Goal: Participate in discussion: Engage in conversation with other users on a specific topic

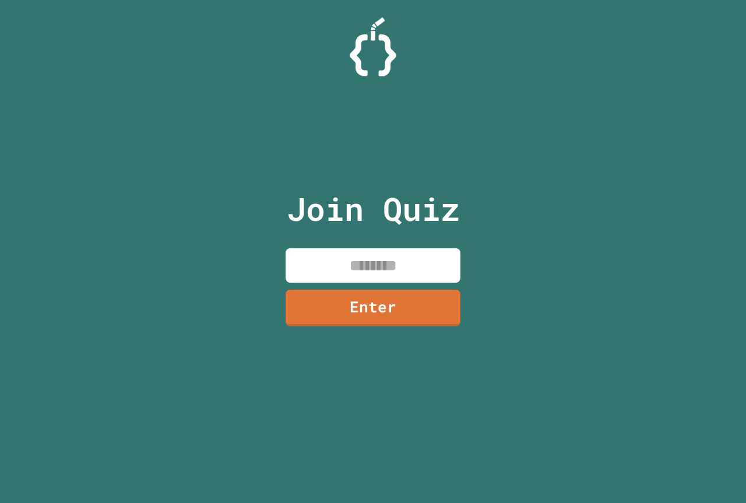
click at [366, 268] on input at bounding box center [372, 265] width 175 height 34
click at [370, 307] on link "Enter" at bounding box center [373, 306] width 172 height 38
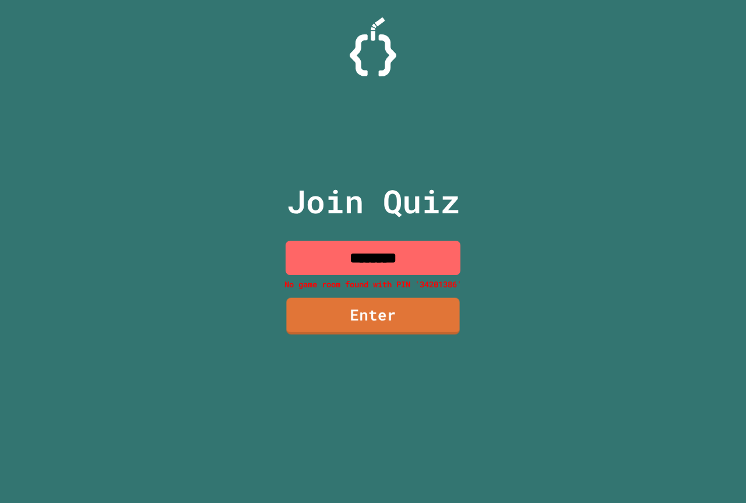
click at [427, 251] on input "********" at bounding box center [372, 258] width 175 height 34
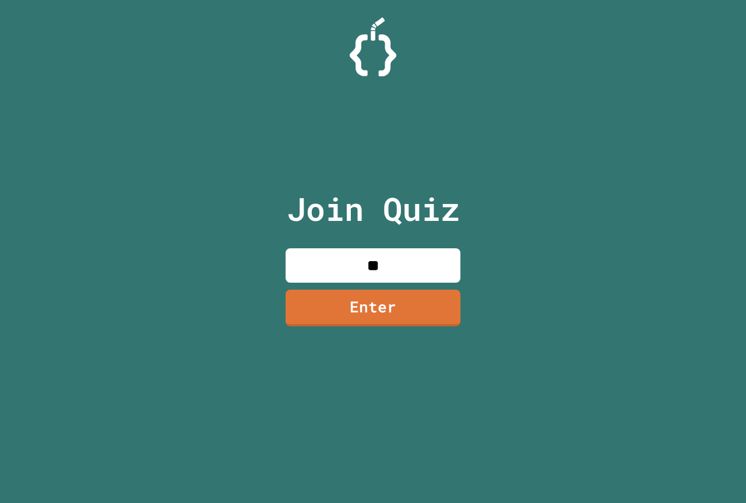
type input "*"
type input "********"
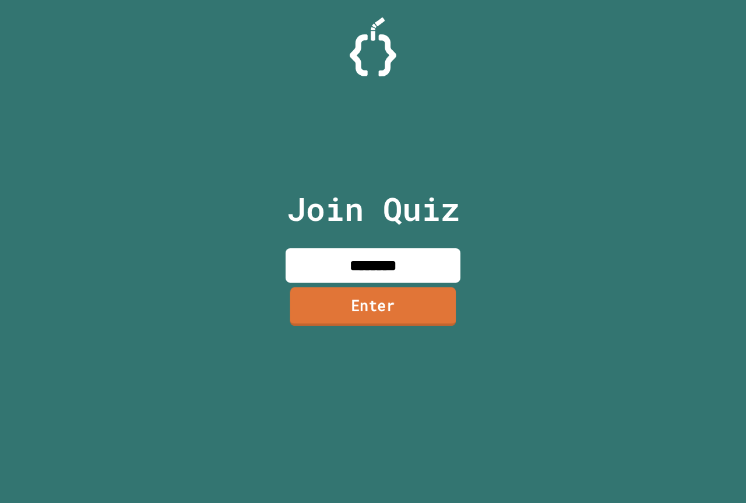
click at [426, 324] on link "Enter" at bounding box center [373, 306] width 166 height 38
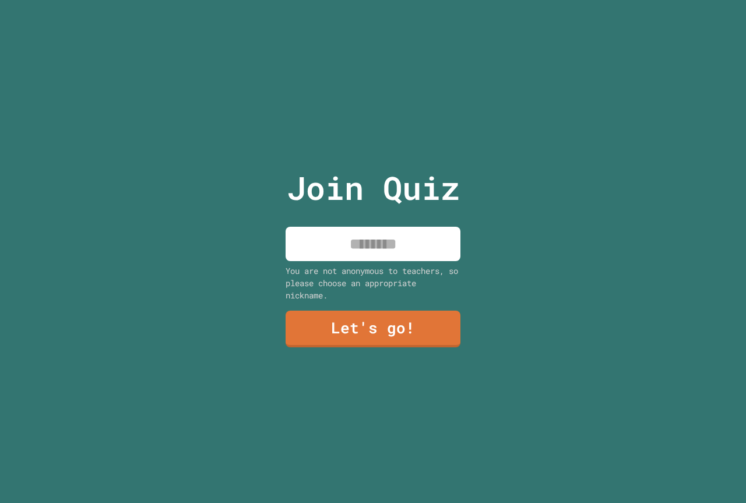
click at [379, 231] on input at bounding box center [372, 244] width 175 height 34
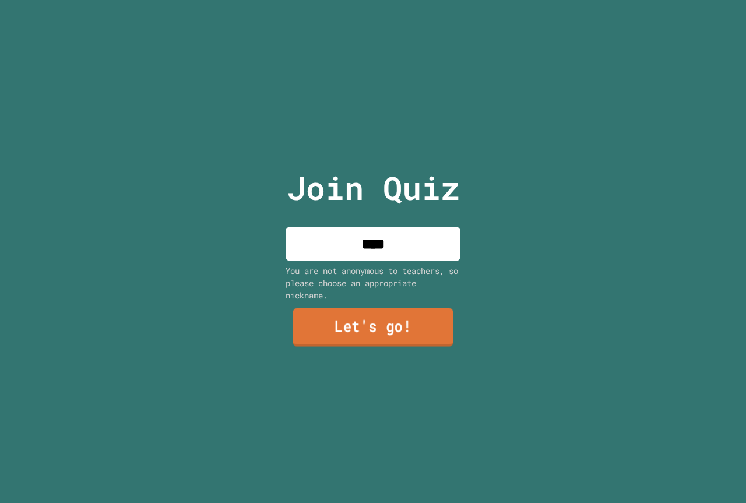
type input "****"
click at [400, 340] on link "Let's go!" at bounding box center [372, 327] width 161 height 38
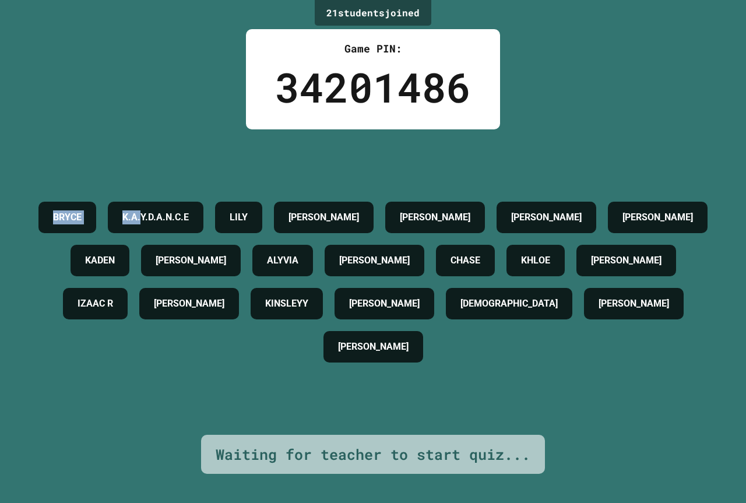
drag, startPoint x: 23, startPoint y: 209, endPoint x: 204, endPoint y: 186, distance: 182.0
click at [204, 186] on div "21 student s joined Game PIN: 34201486 [PERSON_NAME] [PERSON_NAME] AIDEN [PERSO…" at bounding box center [373, 251] width 746 height 503
click at [189, 210] on h4 "K.A.Y.D.A.N.C.E" at bounding box center [155, 217] width 66 height 14
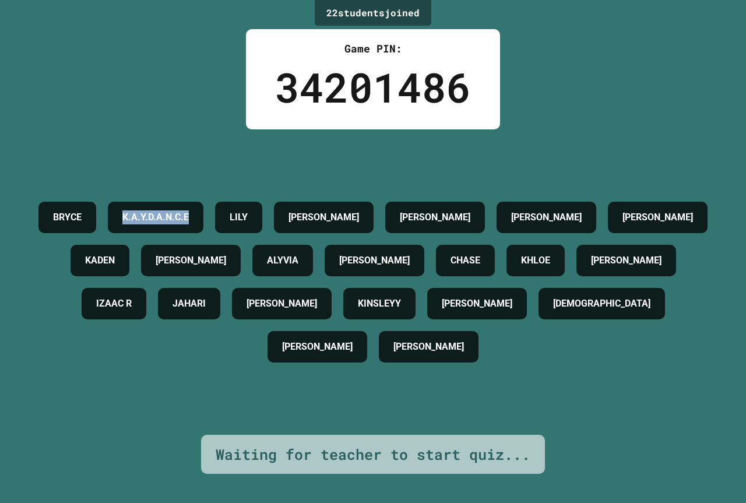
drag, startPoint x: 162, startPoint y: 197, endPoint x: 294, endPoint y: 190, distance: 131.8
click at [203, 202] on div "K.A.Y.D.A.N.C.E" at bounding box center [156, 217] width 96 height 31
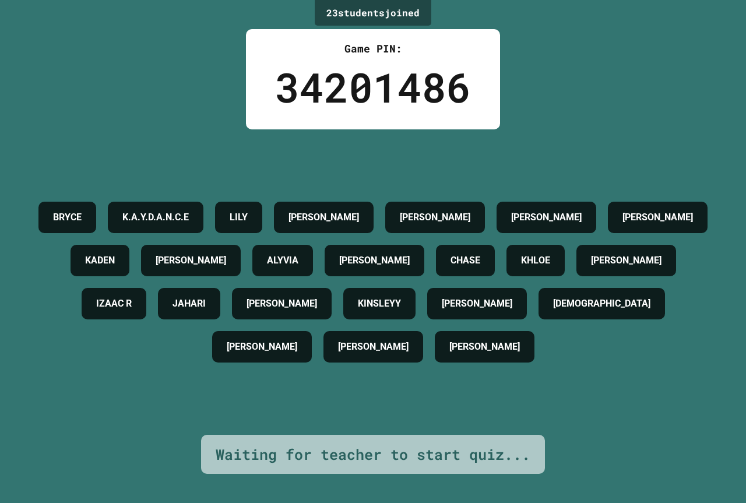
drag, startPoint x: 298, startPoint y: 280, endPoint x: 344, endPoint y: 294, distance: 48.1
click at [299, 280] on div "[PERSON_NAME] AIDEN [PERSON_NAME] [PERSON_NAME] ALYVIA [PERSON_NAME] [PERSON_NA…" at bounding box center [372, 282] width 687 height 172
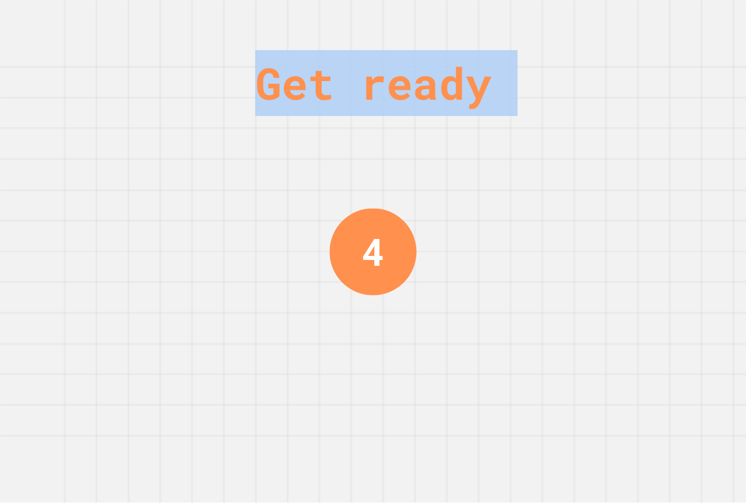
drag, startPoint x: 460, startPoint y: 361, endPoint x: 499, endPoint y: 354, distance: 40.1
click at [227, 246] on div "Get ready 1" at bounding box center [373, 251] width 746 height 503
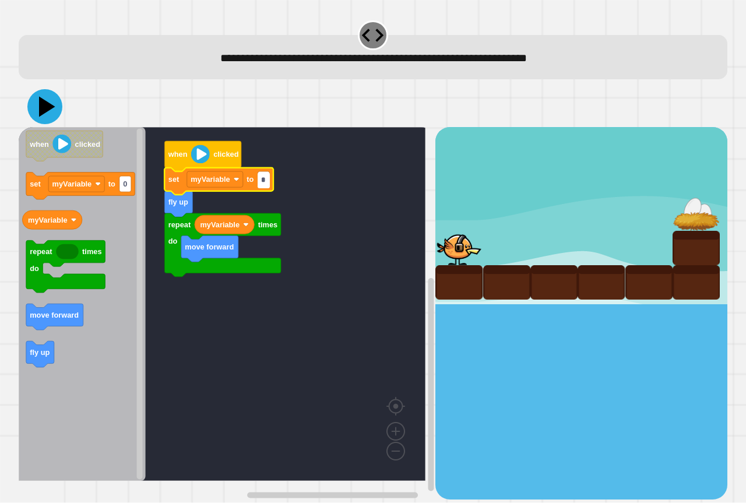
type input "*"
click at [48, 111] on icon at bounding box center [44, 106] width 35 height 35
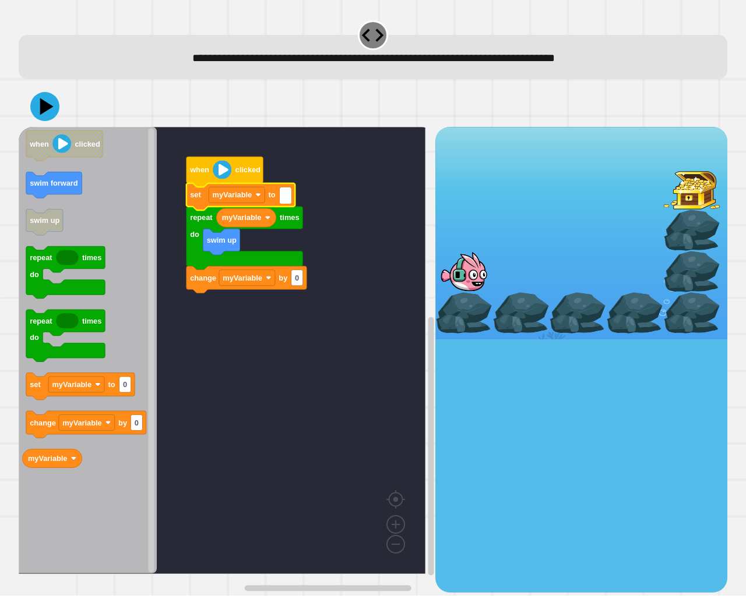
type input "*"
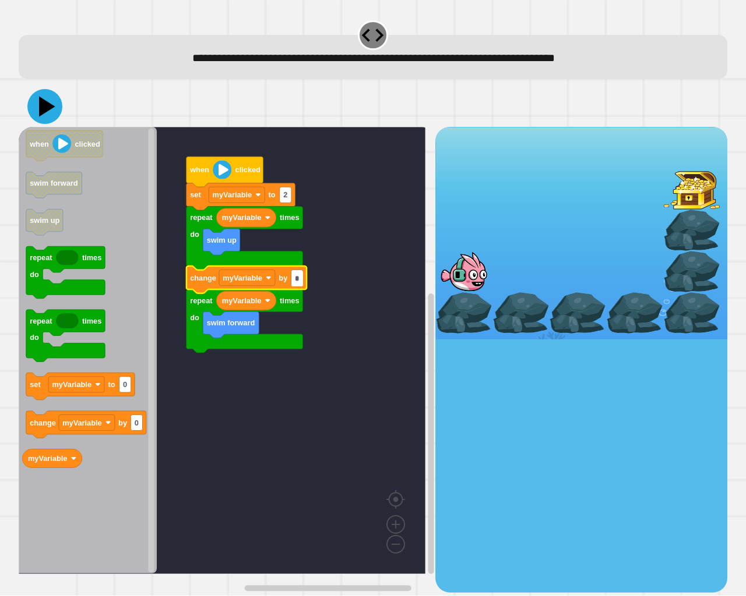
click at [46, 114] on icon at bounding box center [44, 106] width 35 height 35
click at [297, 277] on input "*" at bounding box center [297, 279] width 12 height 16
type input "*"
click at [52, 106] on icon at bounding box center [44, 106] width 35 height 35
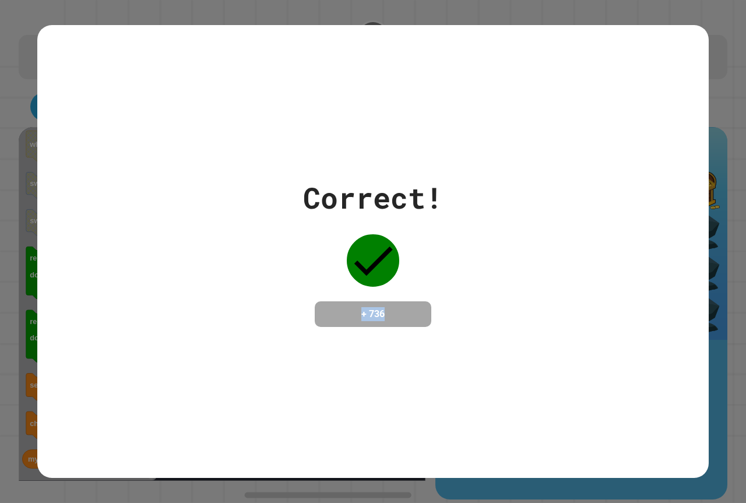
drag, startPoint x: 338, startPoint y: 310, endPoint x: 426, endPoint y: 309, distance: 88.5
click at [426, 309] on div "+ 736" at bounding box center [373, 314] width 116 height 26
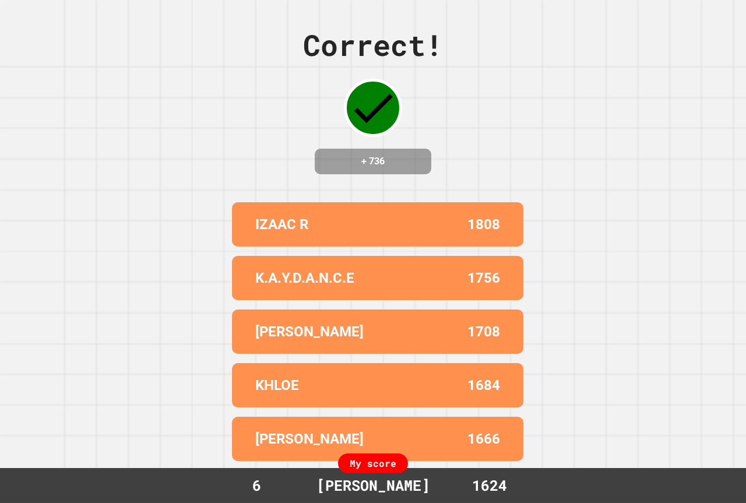
click at [426, 300] on div "K.A.Y.D.A.N.C.E 1756" at bounding box center [377, 278] width 291 height 44
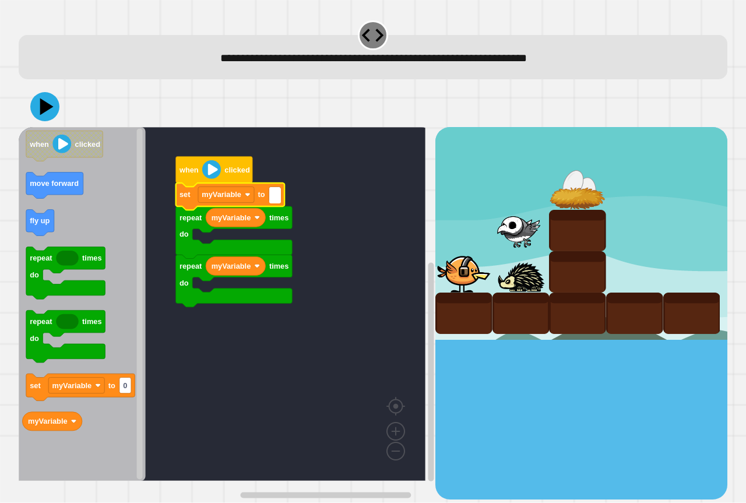
type input "*"
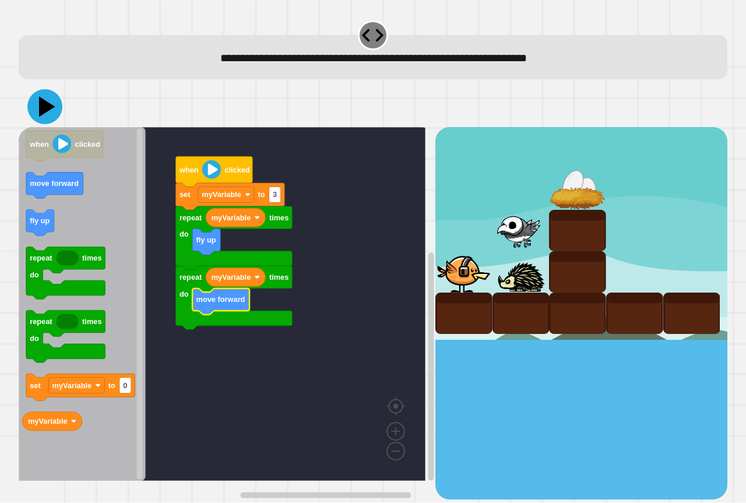
click at [42, 116] on icon at bounding box center [44, 106] width 35 height 35
click at [279, 197] on rect "Blockly Workspace" at bounding box center [275, 195] width 12 height 16
type input "*"
click at [39, 119] on icon at bounding box center [44, 106] width 35 height 35
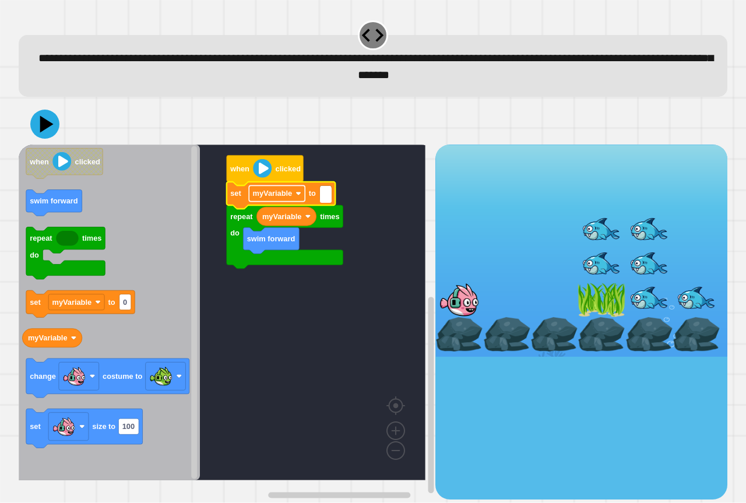
type input "*"
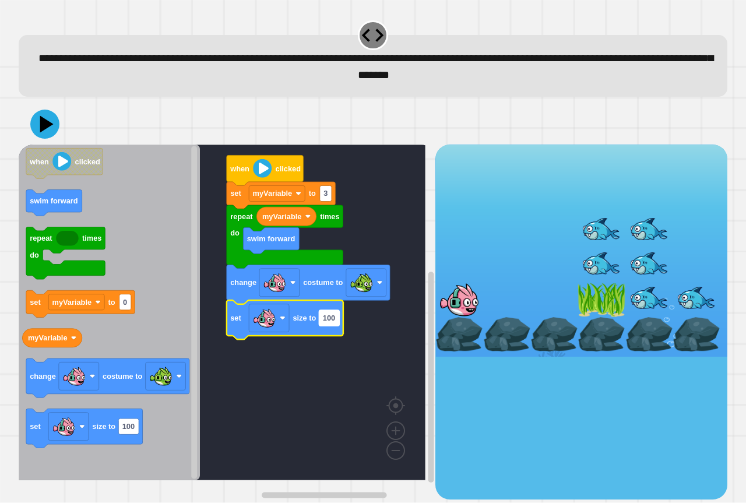
click at [337, 324] on rect "Blockly Workspace" at bounding box center [329, 318] width 20 height 16
type input "**********"
click at [53, 122] on icon at bounding box center [44, 124] width 35 height 35
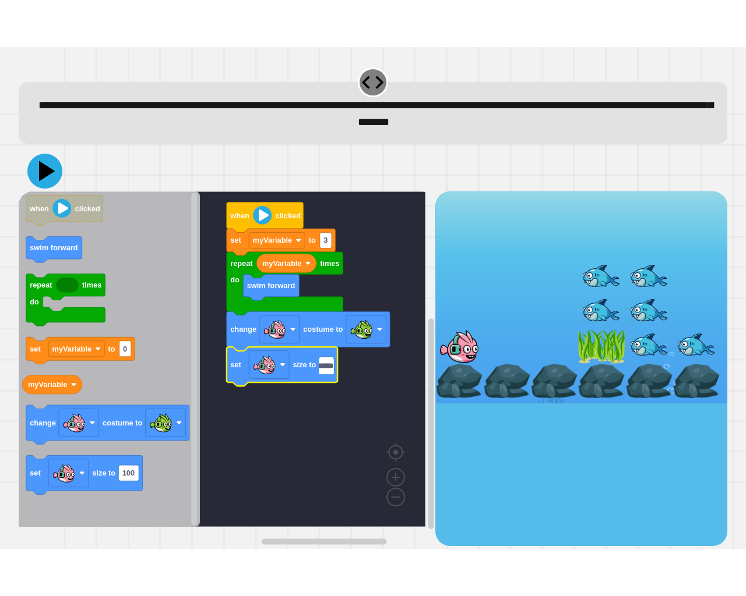
scroll to position [0, 0]
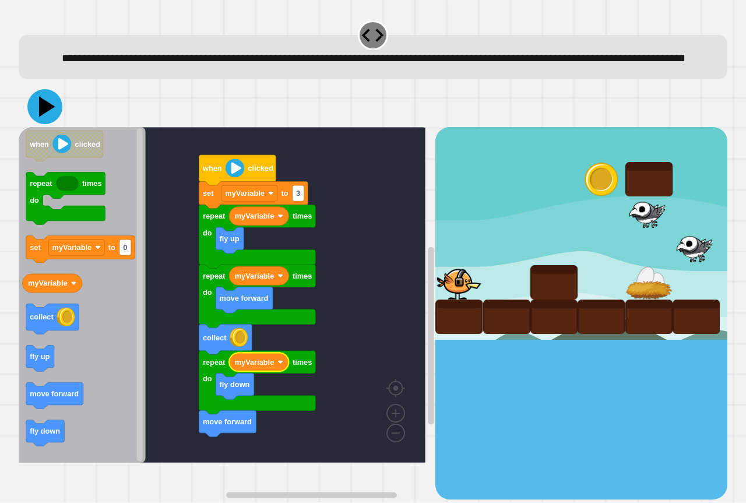
click at [36, 122] on icon at bounding box center [44, 106] width 35 height 35
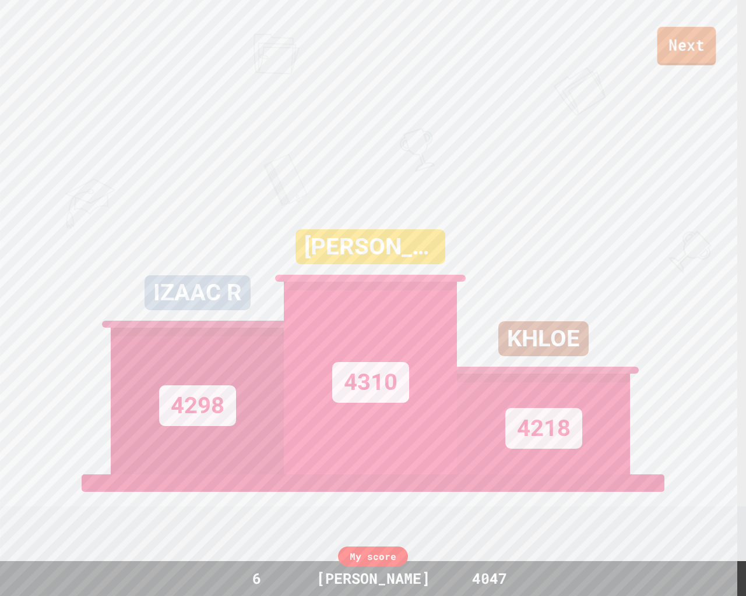
click at [699, 43] on link "Next" at bounding box center [686, 46] width 59 height 38
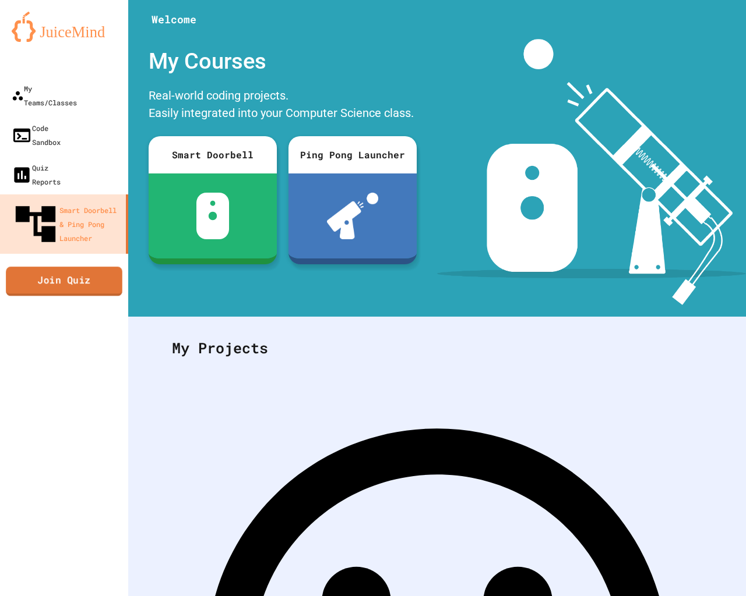
click at [82, 267] on link "Join Quiz" at bounding box center [64, 281] width 116 height 29
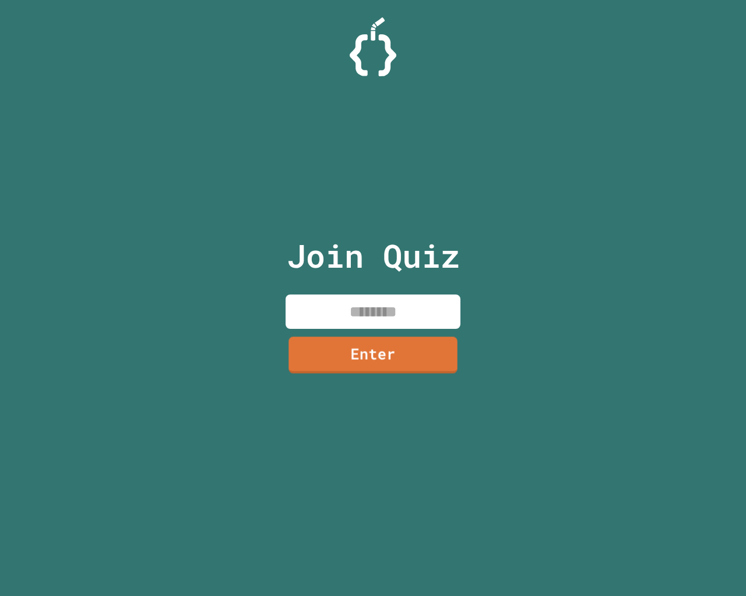
click at [423, 322] on input at bounding box center [372, 312] width 175 height 34
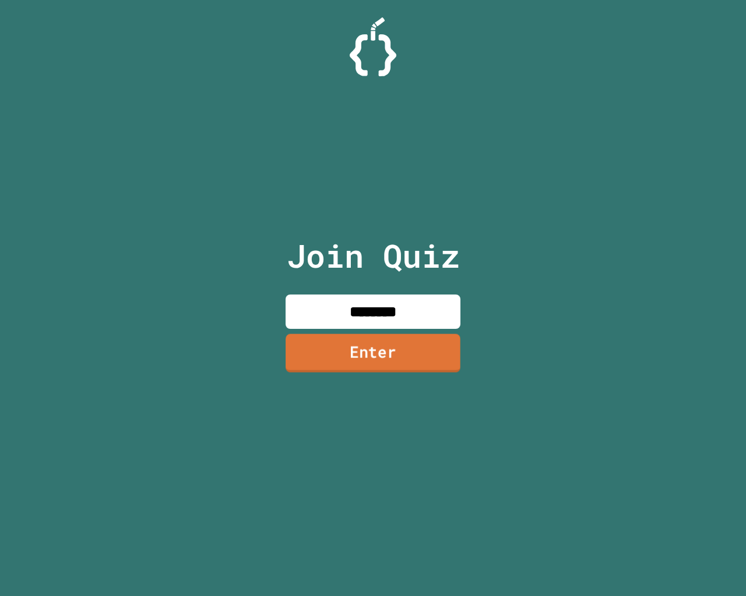
type input "********"
click at [427, 349] on link "Enter" at bounding box center [372, 353] width 175 height 38
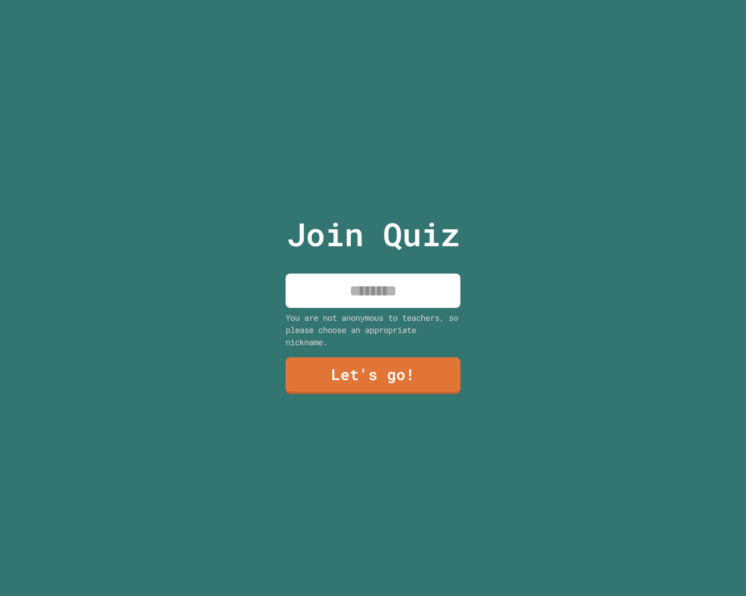
click at [417, 287] on input at bounding box center [372, 291] width 175 height 34
type input "*"
type input "****"
drag, startPoint x: 438, startPoint y: 376, endPoint x: 446, endPoint y: 402, distance: 27.4
click at [444, 395] on div "Join Quiz **** You are not anonymous to teachers, so please choose an appropria…" at bounding box center [373, 298] width 196 height 596
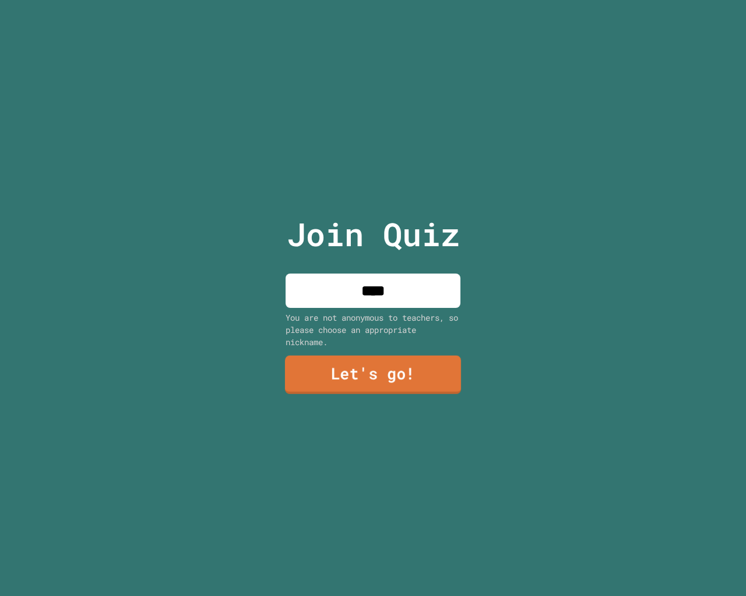
click at [445, 377] on link "Let's go!" at bounding box center [373, 375] width 176 height 38
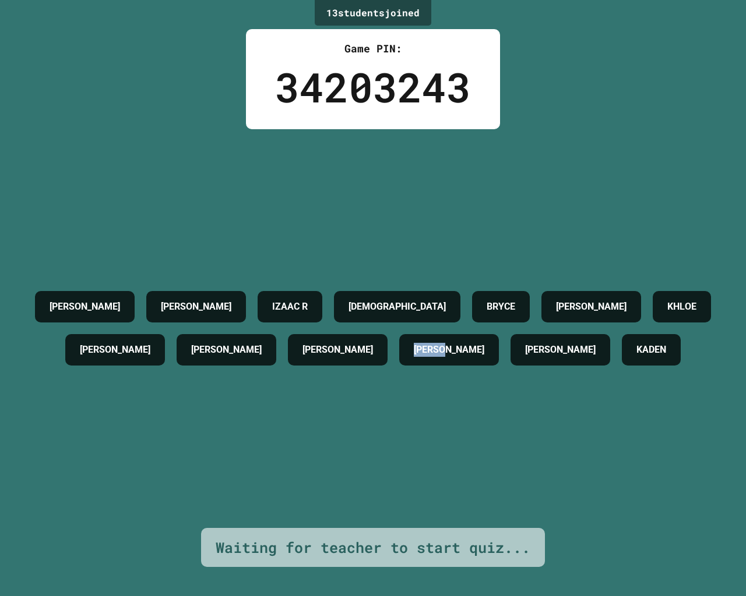
drag, startPoint x: 427, startPoint y: 351, endPoint x: 493, endPoint y: 351, distance: 66.4
click at [493, 351] on div "[PERSON_NAME] [PERSON_NAME] R [PERSON_NAME] [PERSON_NAME] KHLOE [PERSON_NAME] […" at bounding box center [372, 328] width 687 height 86
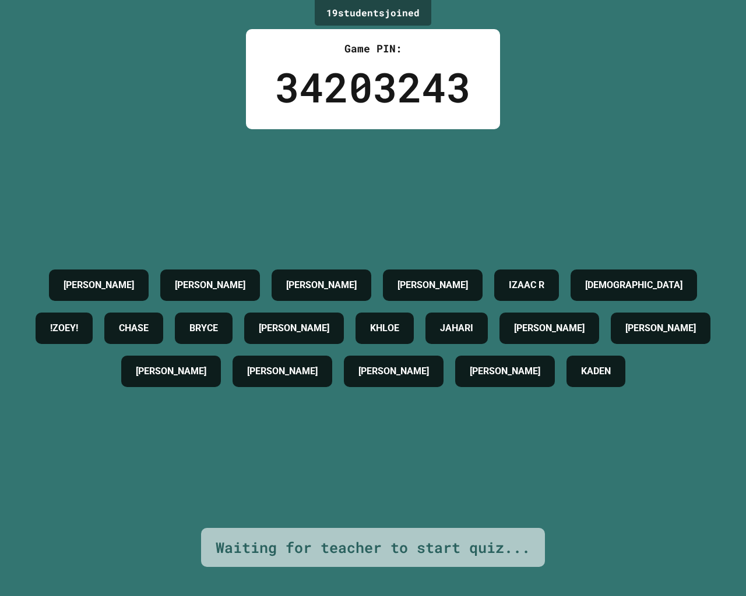
click at [404, 434] on div "[PERSON_NAME] F [PERSON_NAME] IZAAC R ISAIAH !ZOEY! [PERSON_NAME] [PERSON_NAME]…" at bounding box center [372, 328] width 687 height 399
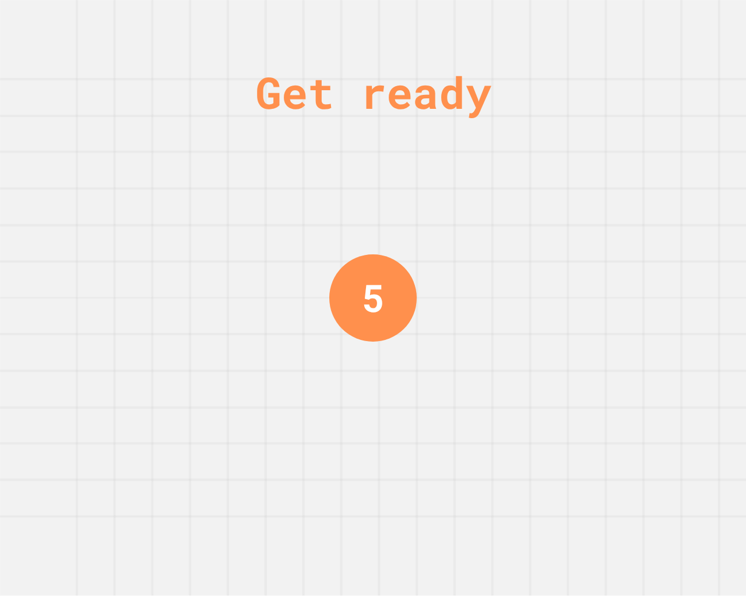
drag, startPoint x: 375, startPoint y: 369, endPoint x: 313, endPoint y: 19, distance: 355.4
click at [456, 199] on div "Get ready 3" at bounding box center [373, 298] width 746 height 596
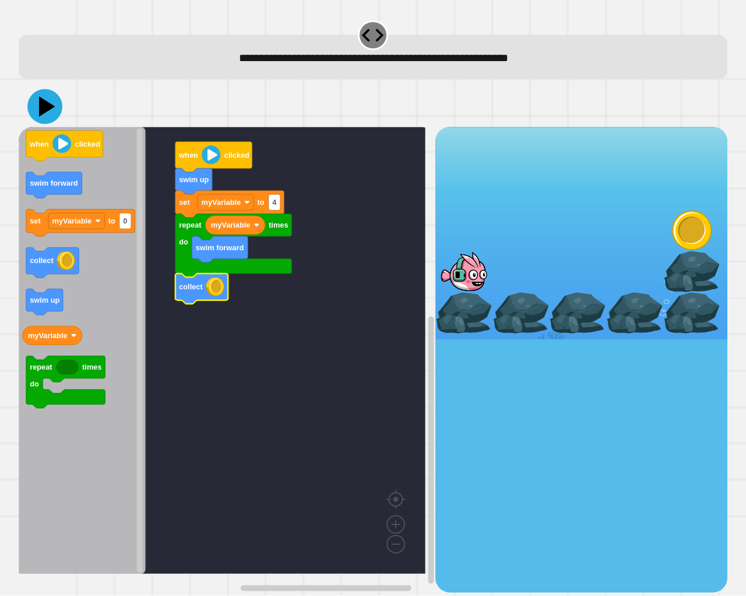
click at [54, 108] on icon at bounding box center [44, 106] width 35 height 35
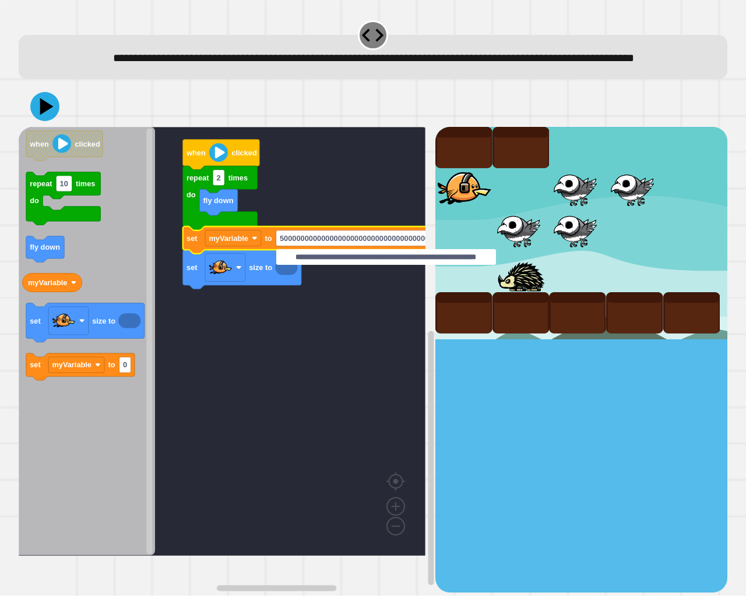
scroll to position [0, 54]
type input "**********"
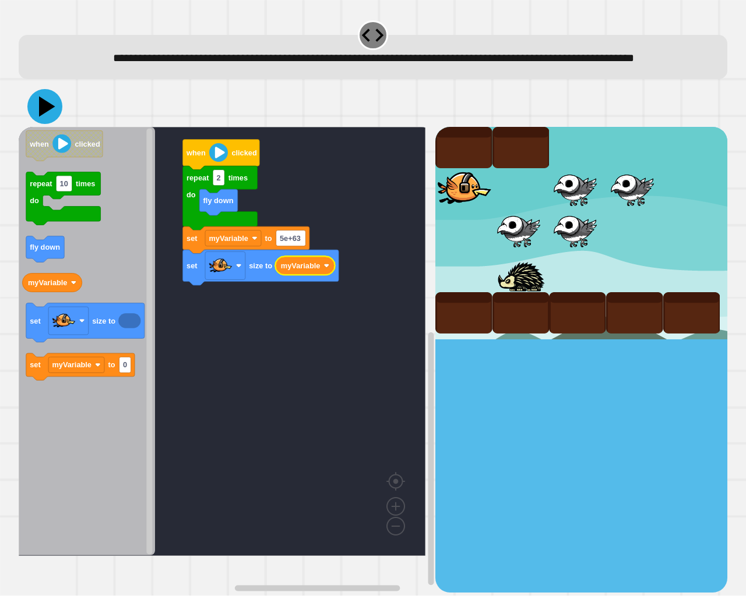
click at [50, 123] on icon at bounding box center [44, 106] width 35 height 35
click at [299, 243] on text "5e+63" at bounding box center [290, 238] width 21 height 9
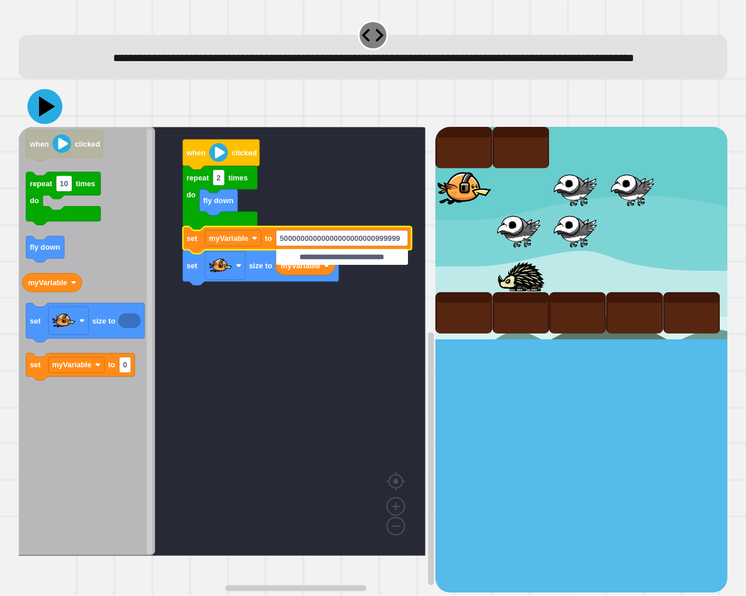
click at [35, 119] on icon at bounding box center [44, 106] width 35 height 35
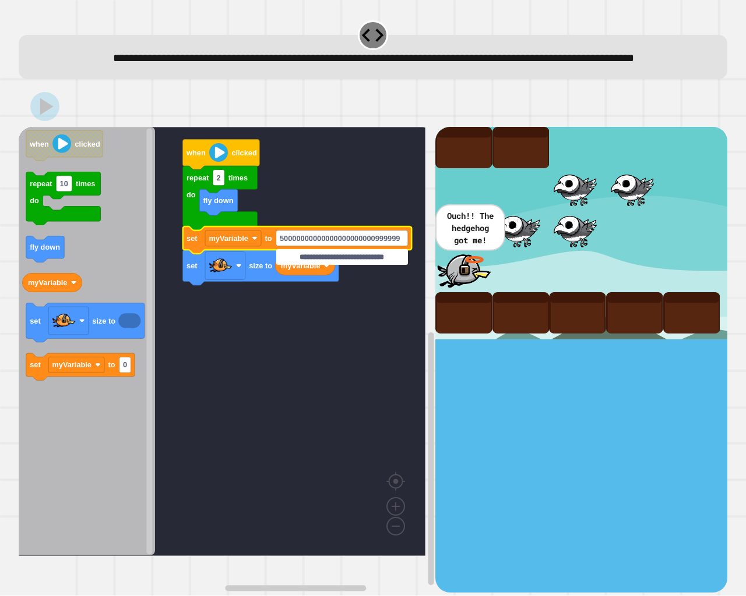
click at [403, 259] on input "**********" at bounding box center [342, 257] width 132 height 16
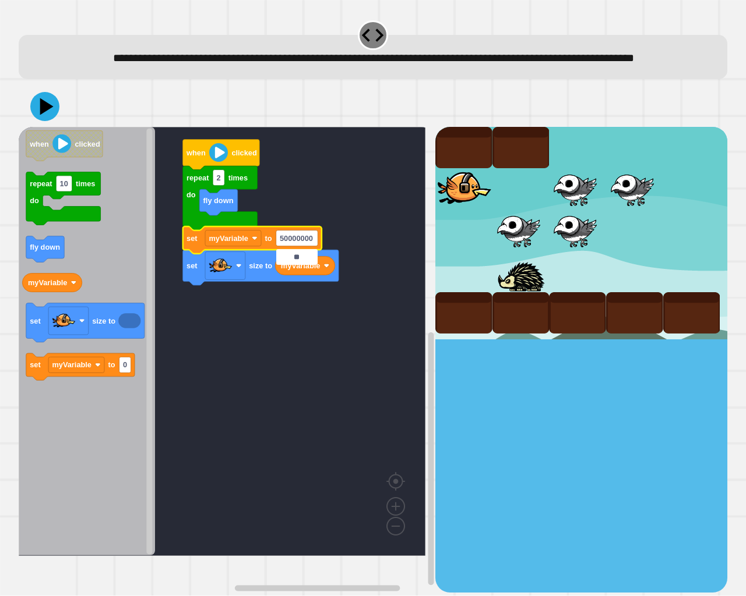
type input "*"
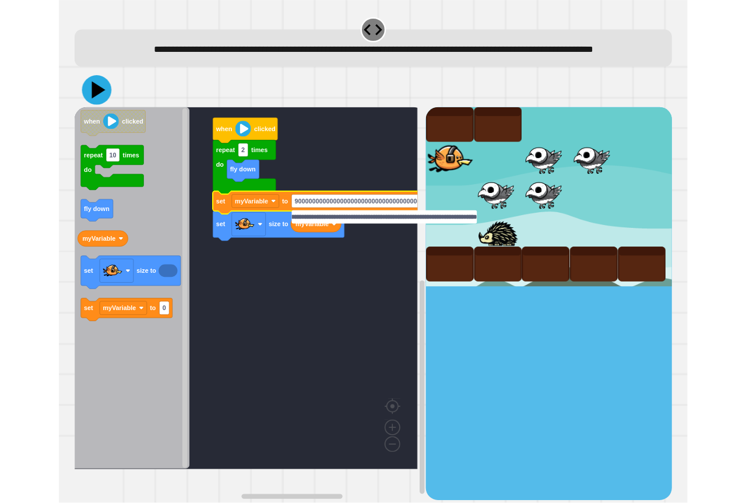
scroll to position [0, 0]
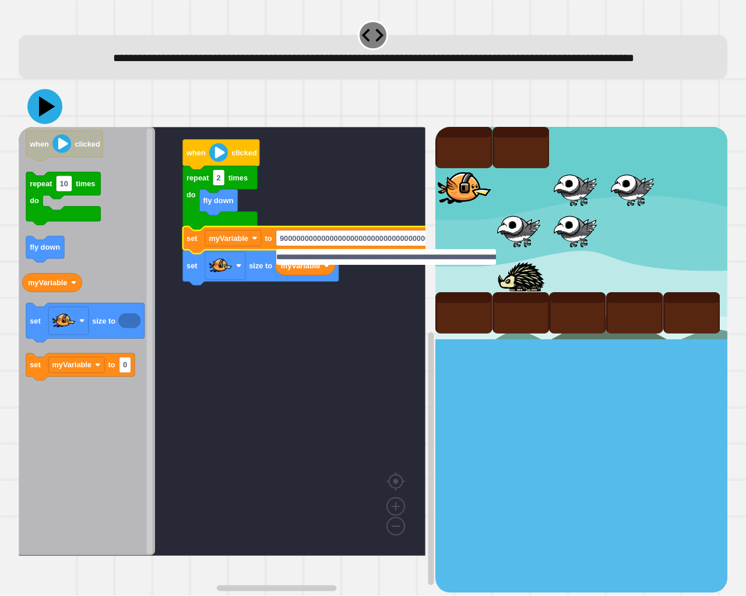
click at [45, 117] on icon at bounding box center [47, 107] width 16 height 20
click at [278, 260] on input "**********" at bounding box center [386, 257] width 220 height 16
click at [43, 117] on icon at bounding box center [47, 107] width 16 height 20
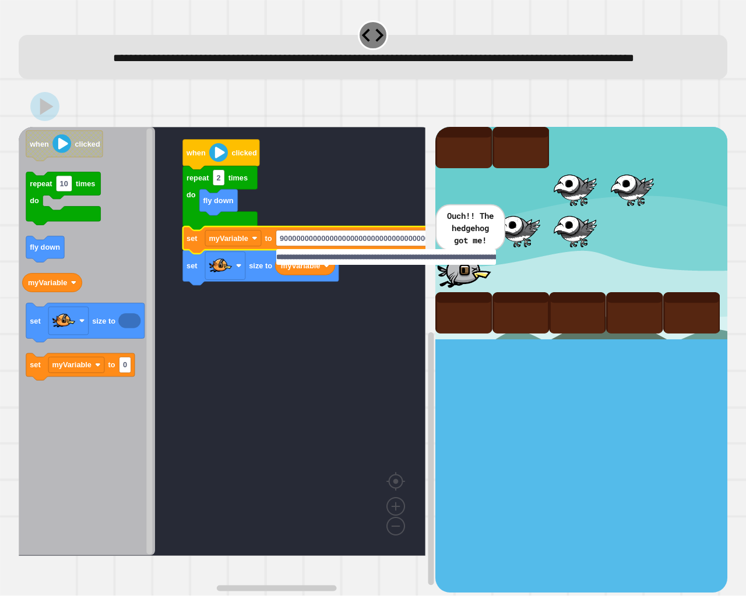
click at [351, 259] on input "**********" at bounding box center [386, 257] width 220 height 16
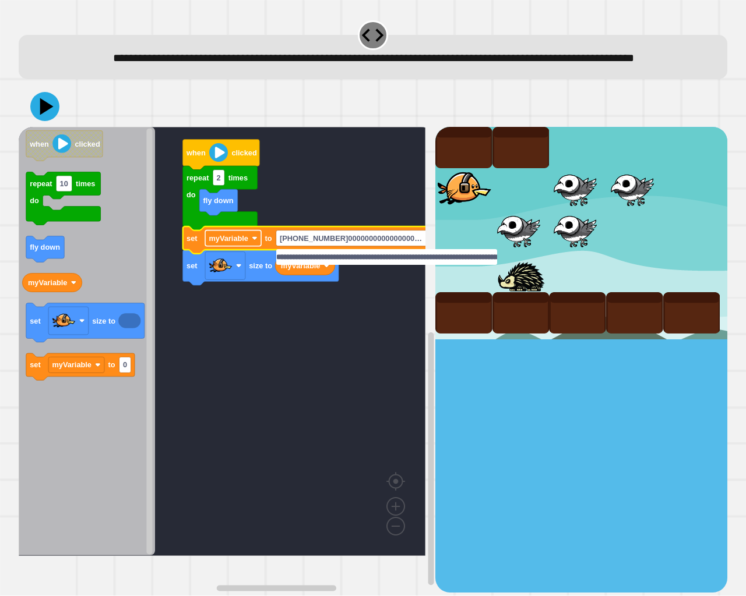
drag, startPoint x: 465, startPoint y: 255, endPoint x: 250, endPoint y: 260, distance: 215.0
click at [250, 260] on body "**********" at bounding box center [373, 298] width 746 height 596
type input "**********"
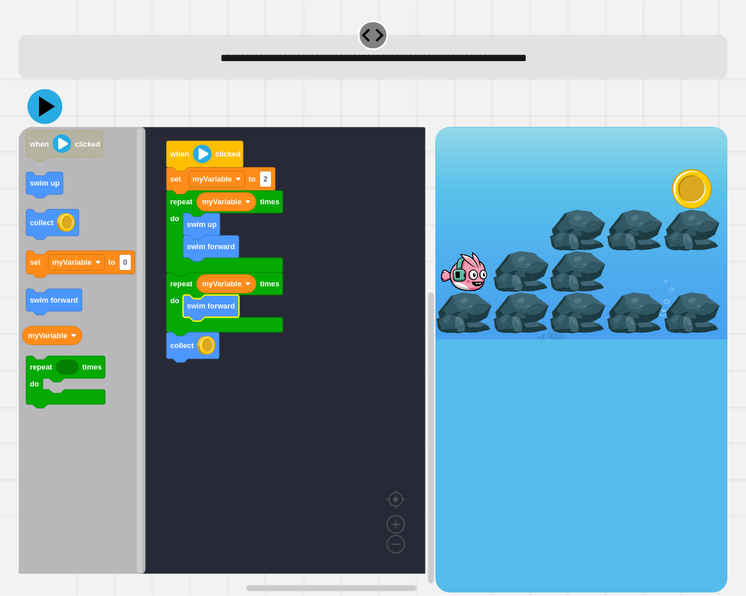
click at [45, 103] on icon at bounding box center [47, 107] width 16 height 20
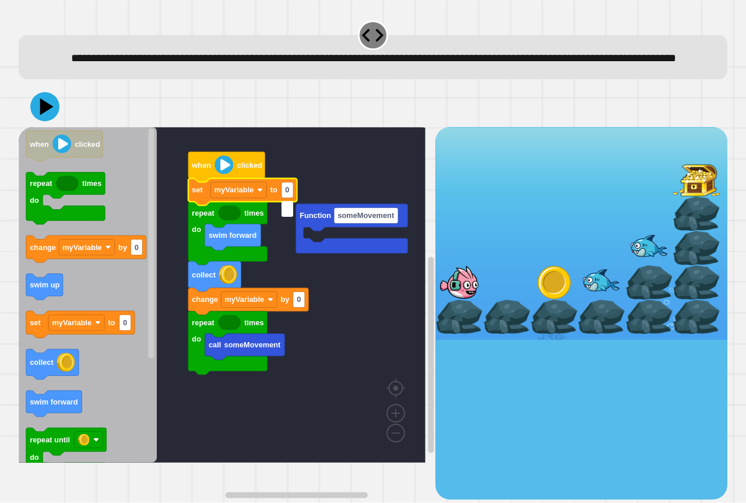
type input "*"
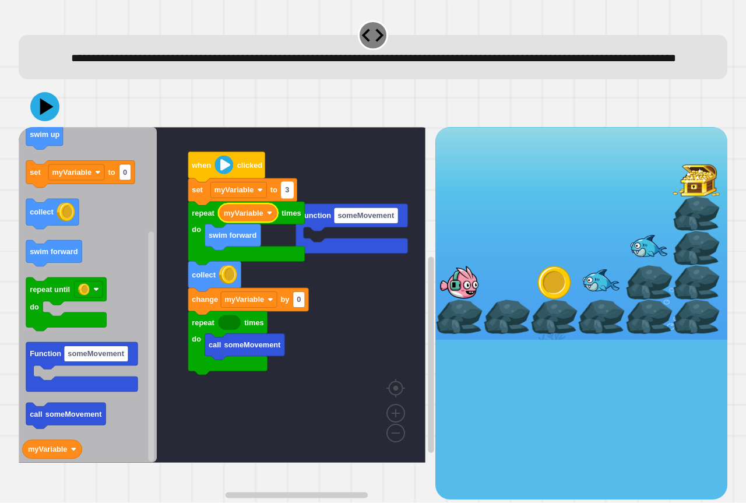
click at [287, 195] on text "3" at bounding box center [287, 190] width 4 height 9
type input "*"
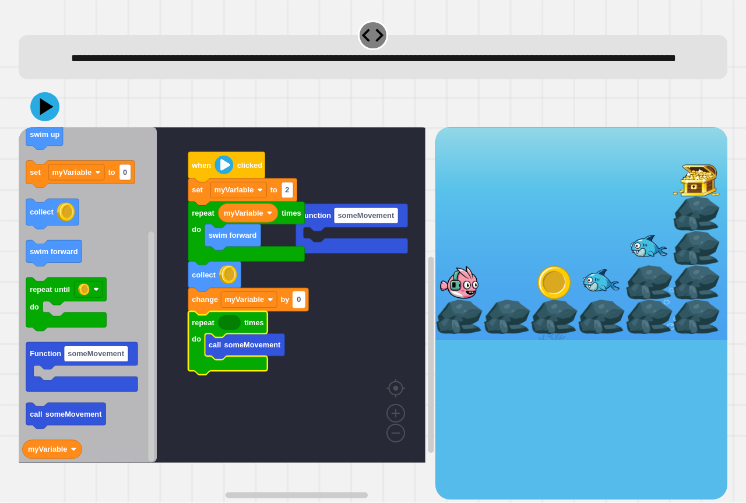
click at [302, 308] on rect "Blockly Workspace" at bounding box center [299, 300] width 12 height 16
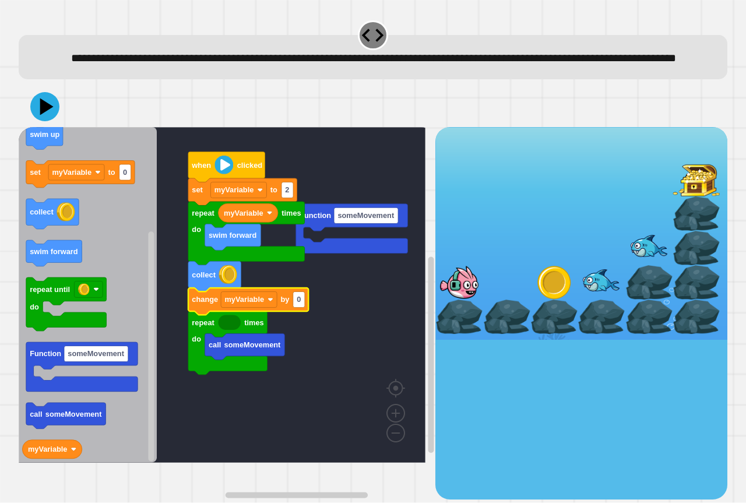
click at [331, 372] on rect "Blockly Workspace" at bounding box center [222, 294] width 407 height 335
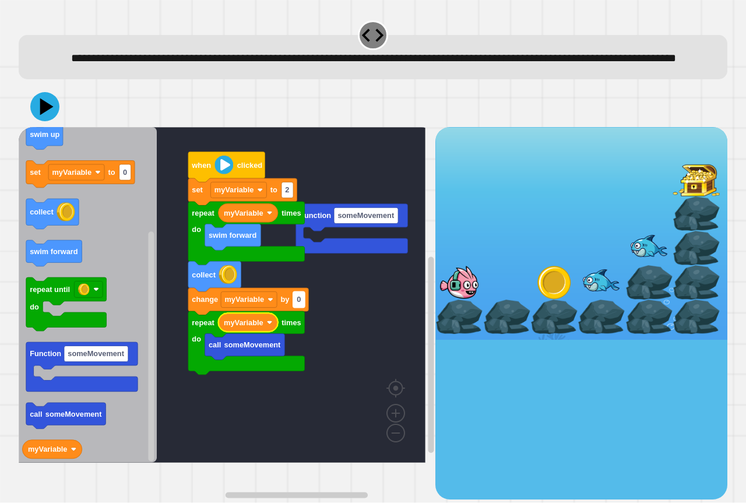
click at [302, 308] on rect "Blockly Workspace" at bounding box center [299, 300] width 12 height 16
type input "*"
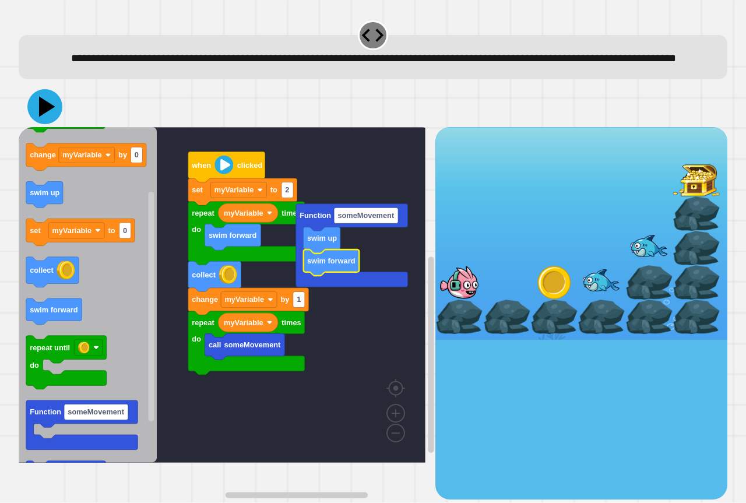
click at [56, 124] on icon at bounding box center [44, 106] width 35 height 35
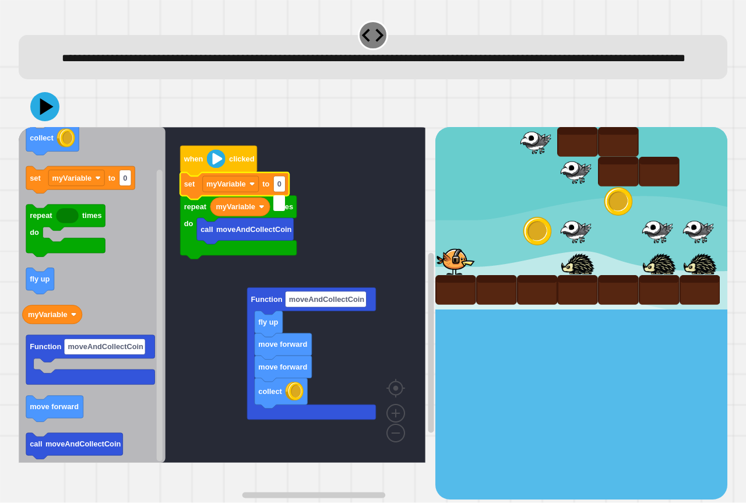
type input "*"
click at [43, 117] on icon at bounding box center [47, 107] width 16 height 20
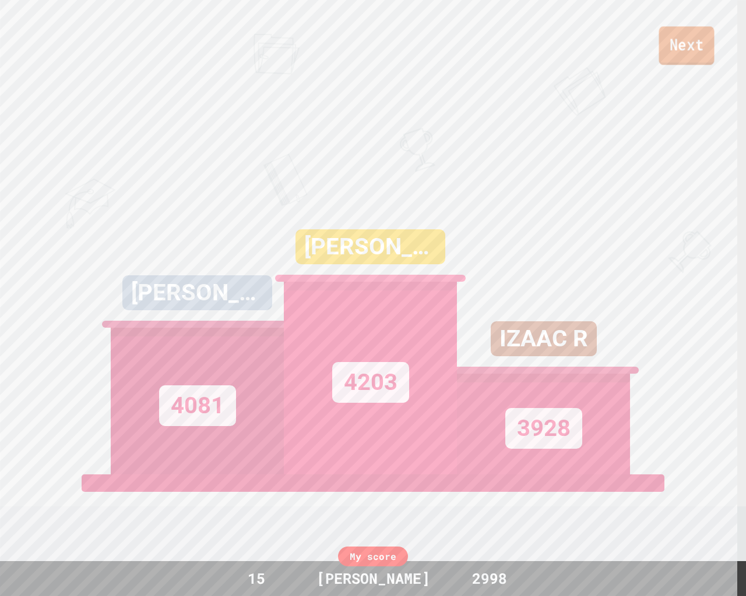
click at [671, 54] on link "Next" at bounding box center [685, 45] width 55 height 38
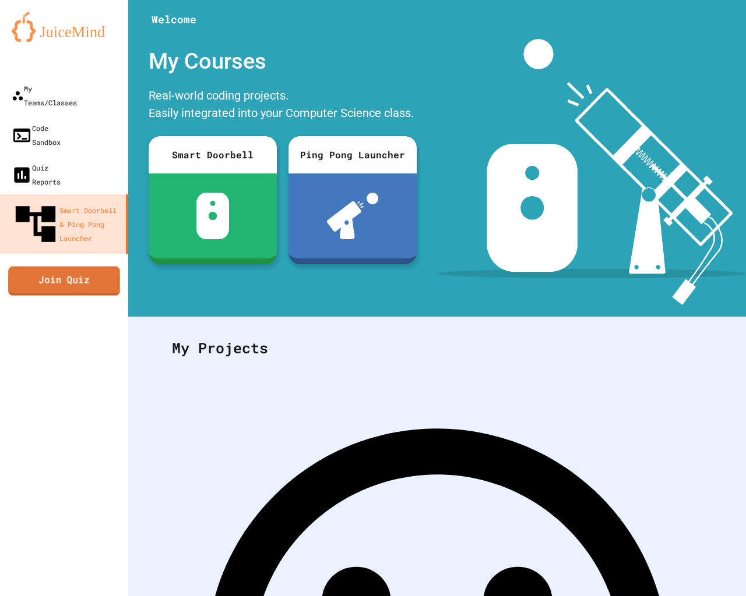
click at [78, 266] on link "Join Quiz" at bounding box center [64, 280] width 112 height 29
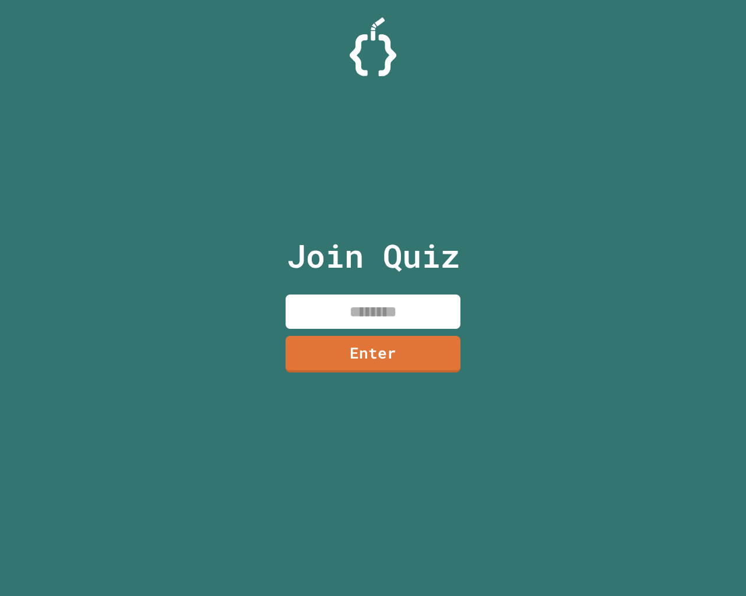
click at [437, 320] on input at bounding box center [372, 312] width 175 height 34
type input "*"
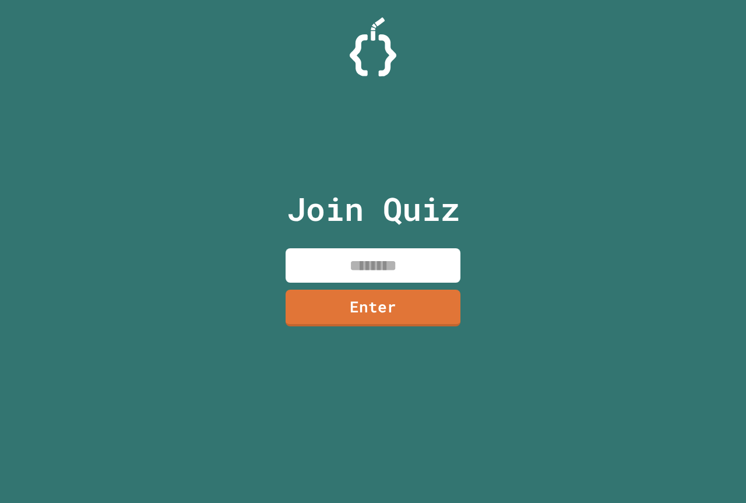
drag, startPoint x: 436, startPoint y: 269, endPoint x: 434, endPoint y: 263, distance: 5.9
click at [436, 267] on input at bounding box center [372, 265] width 175 height 34
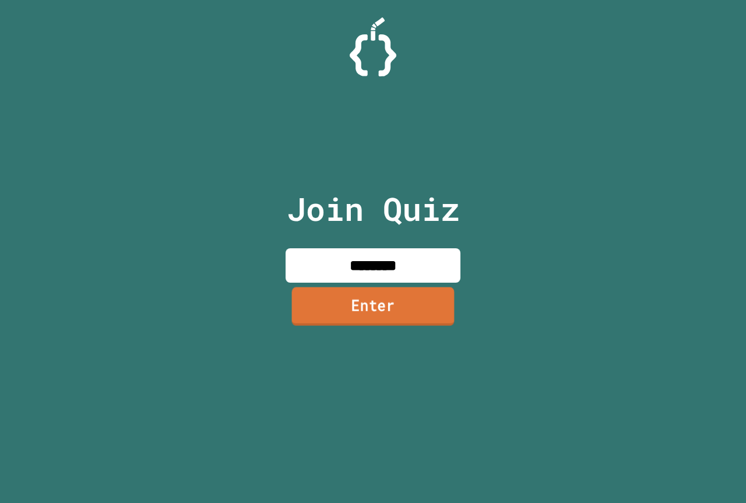
type input "********"
click at [414, 316] on link "Enter" at bounding box center [372, 306] width 169 height 38
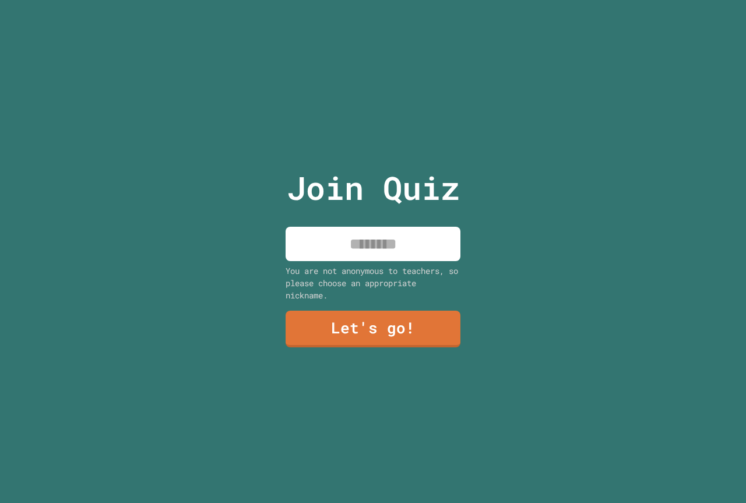
click at [374, 242] on input at bounding box center [372, 244] width 175 height 34
type input "****"
click at [414, 321] on link "Let's go!" at bounding box center [373, 328] width 172 height 38
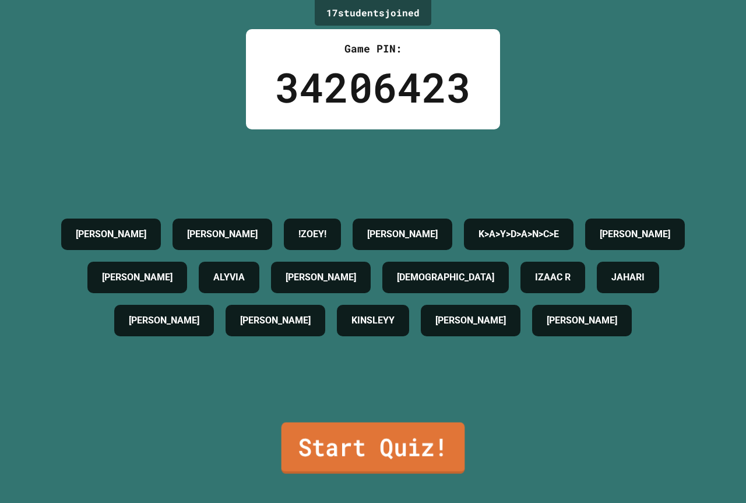
click at [412, 435] on link "Start Quiz!" at bounding box center [372, 447] width 183 height 51
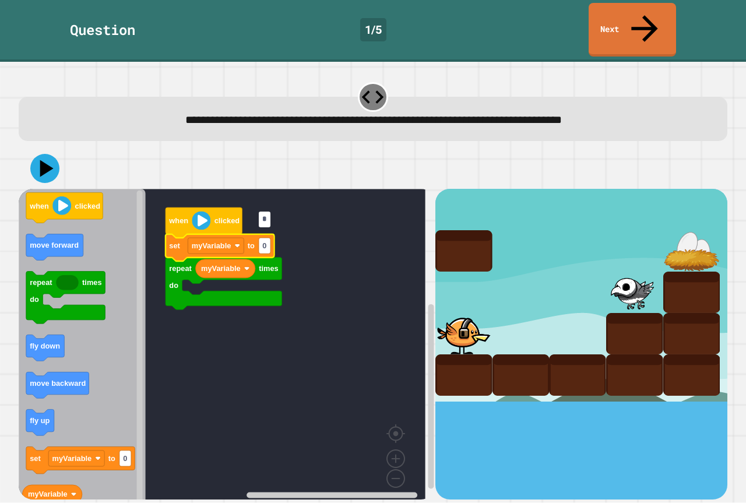
type input "*"
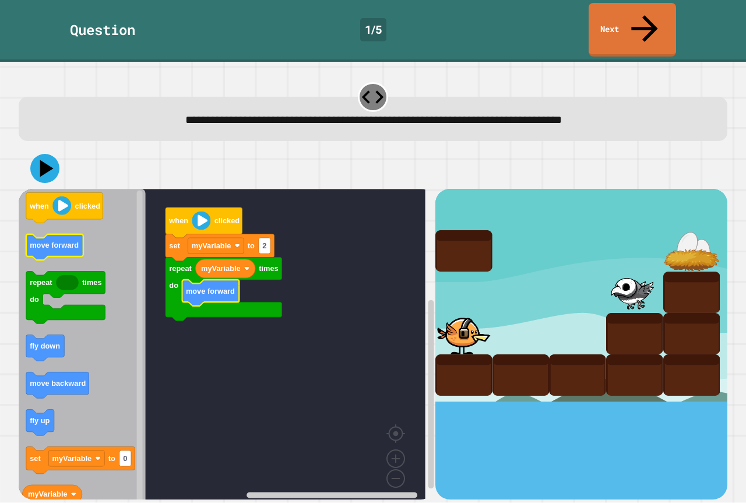
click at [59, 230] on icon "when clicked move forward repeat times do fly down move backward fly up set myV…" at bounding box center [82, 348] width 127 height 319
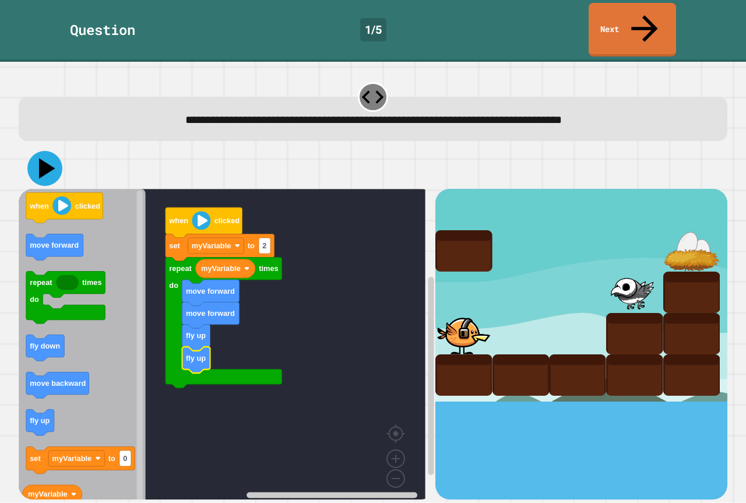
click at [36, 151] on icon at bounding box center [44, 168] width 35 height 35
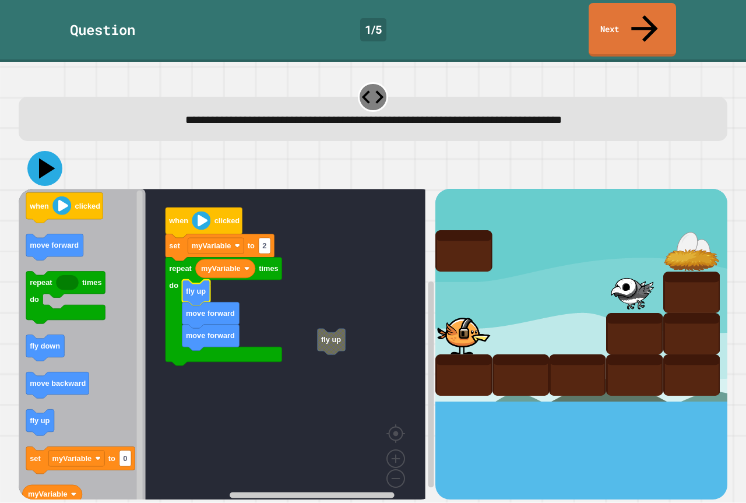
click at [31, 151] on icon at bounding box center [44, 168] width 35 height 35
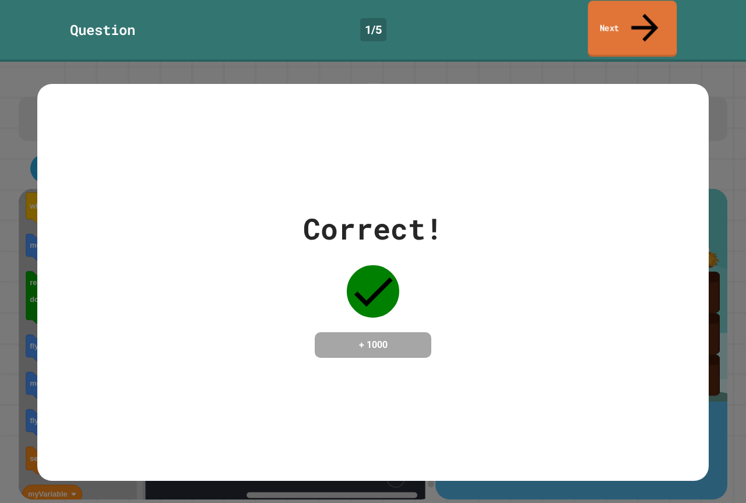
click at [653, 10] on link "Next" at bounding box center [632, 29] width 89 height 56
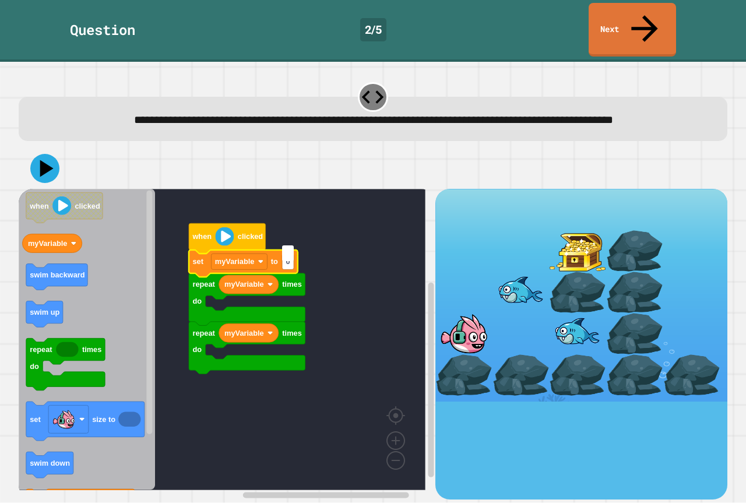
type input "*"
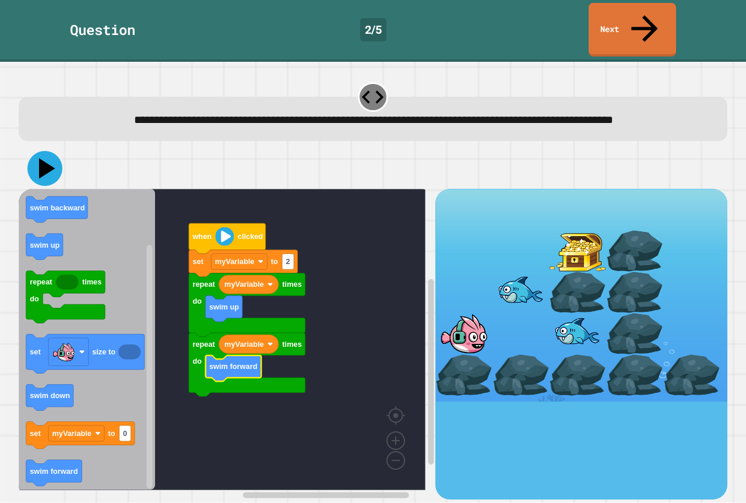
click at [31, 172] on icon at bounding box center [44, 168] width 35 height 35
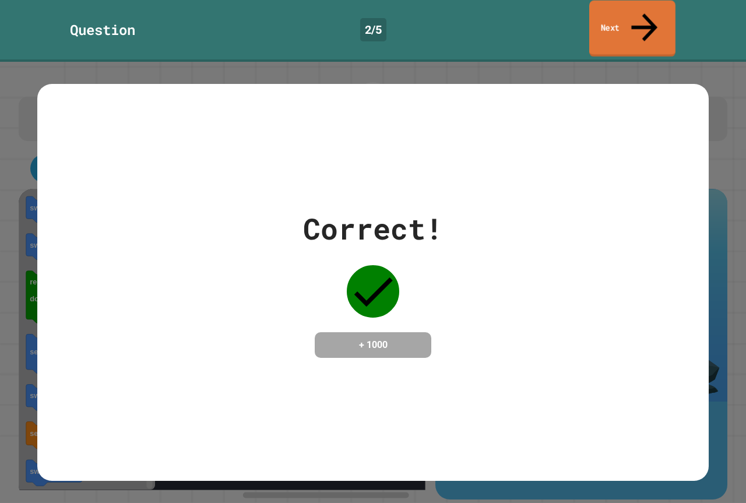
click at [658, 12] on link "Next" at bounding box center [632, 29] width 86 height 56
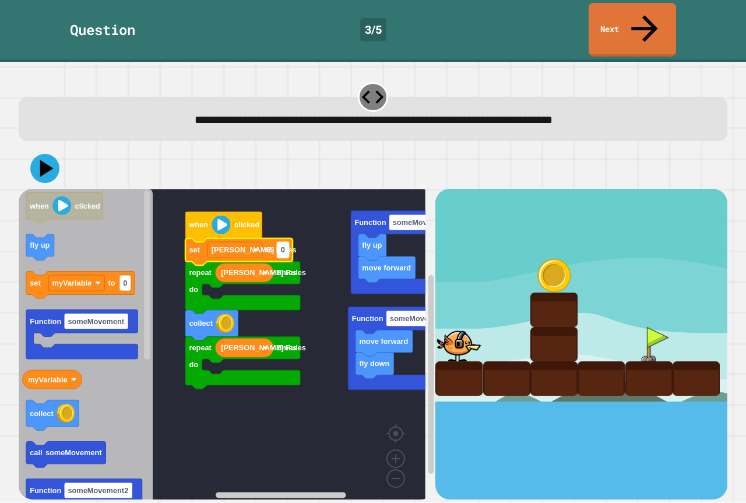
click at [282, 242] on rect "Blockly Workspace" at bounding box center [283, 250] width 12 height 16
type input "*"
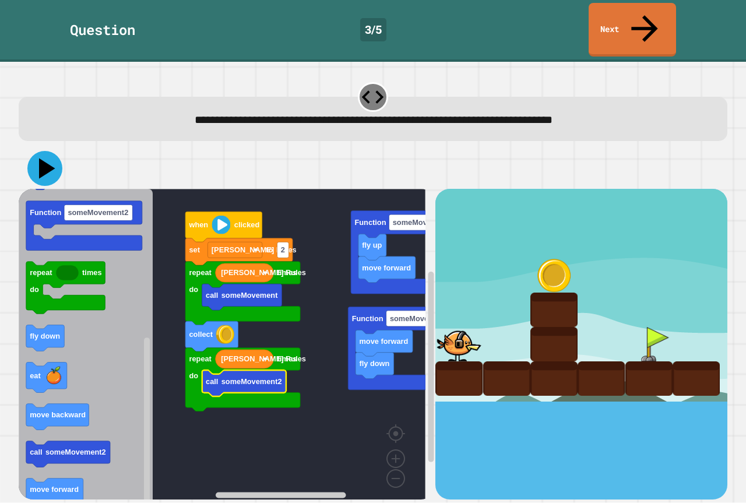
click at [52, 151] on icon at bounding box center [44, 168] width 35 height 35
click at [332, 281] on rect "Blockly Workspace" at bounding box center [222, 348] width 407 height 319
click at [455, 327] on div at bounding box center [458, 344] width 47 height 34
drag, startPoint x: 456, startPoint y: 316, endPoint x: 465, endPoint y: 296, distance: 21.9
click at [460, 327] on div at bounding box center [458, 344] width 47 height 34
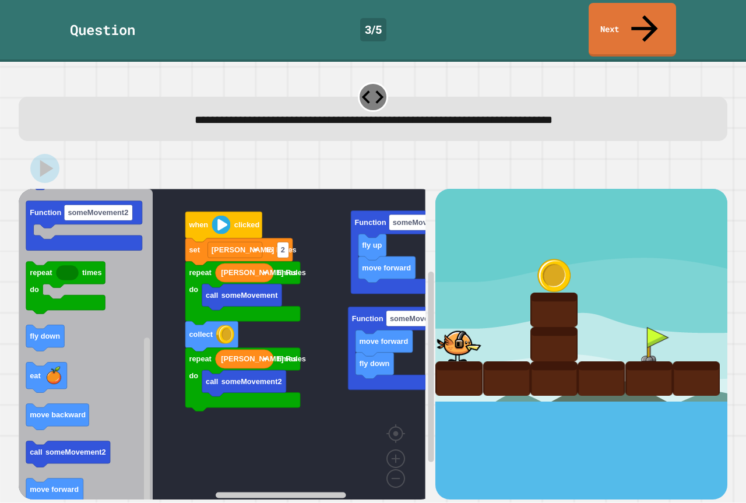
drag, startPoint x: 452, startPoint y: 266, endPoint x: 452, endPoint y: 275, distance: 8.7
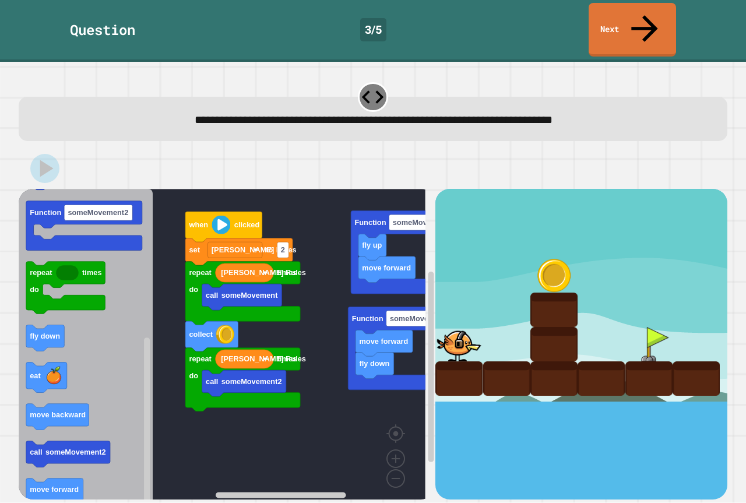
click at [61, 151] on div at bounding box center [373, 168] width 708 height 41
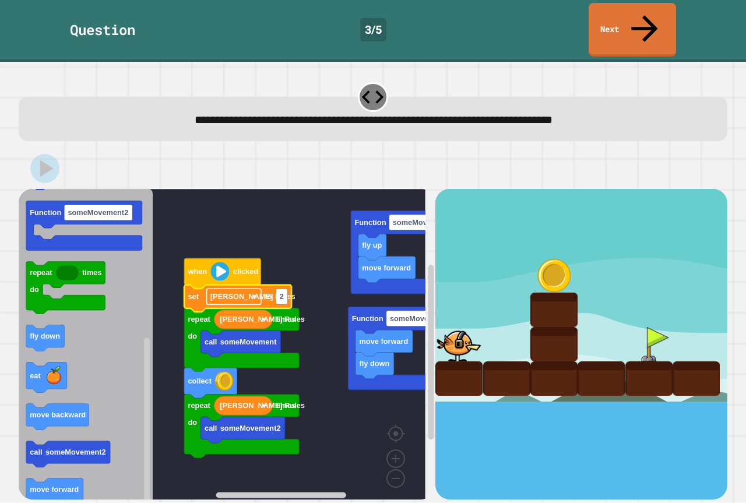
click at [227, 289] on rect "Blockly Workspace" at bounding box center [233, 297] width 54 height 16
click at [250, 289] on rect "Blockly Workspace" at bounding box center [233, 297] width 54 height 16
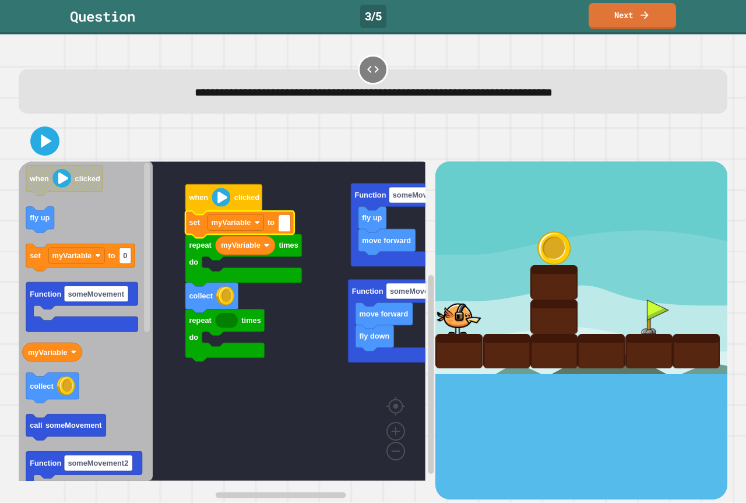
type input "*"
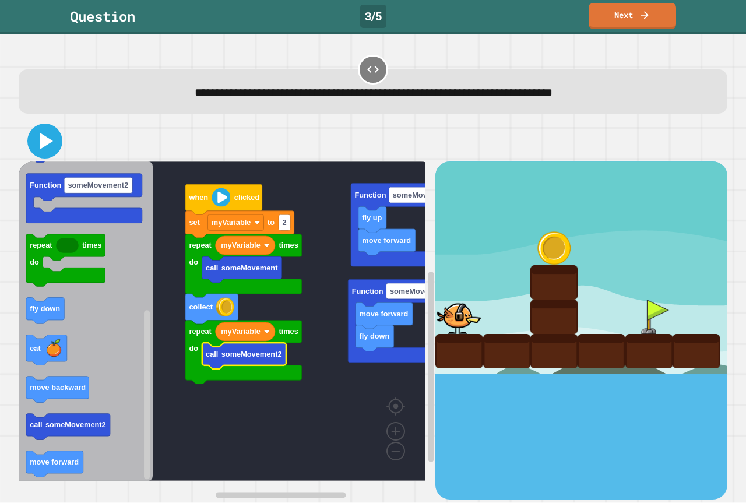
click at [34, 142] on icon at bounding box center [45, 141] width 28 height 28
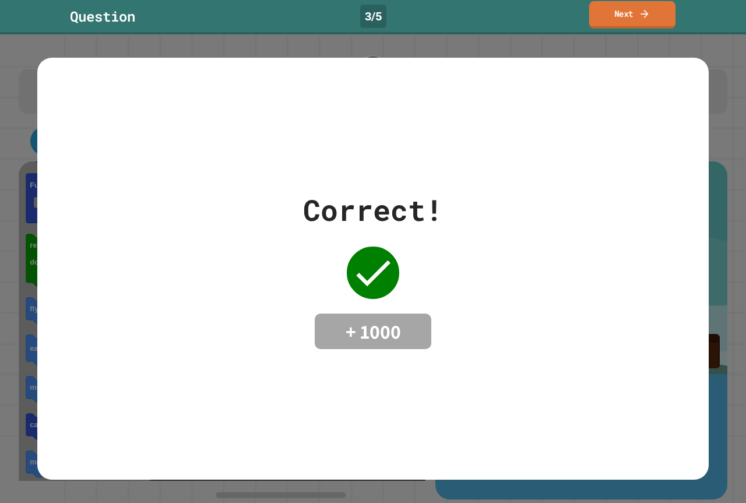
click at [640, 20] on link "Next" at bounding box center [632, 14] width 86 height 27
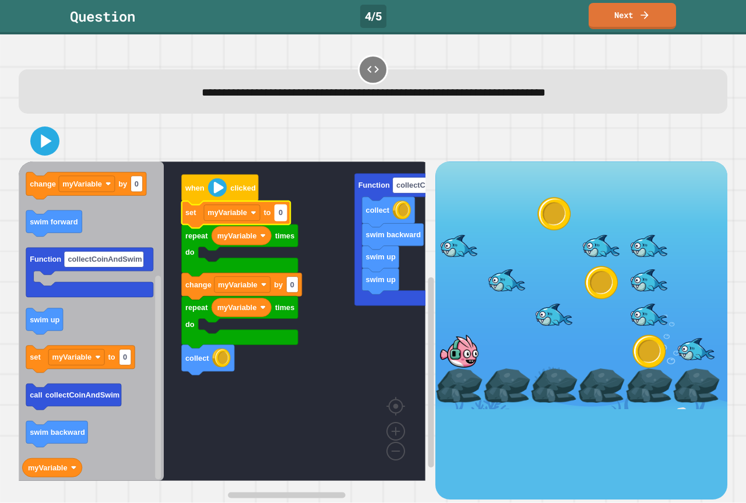
click at [287, 214] on rect "Blockly Workspace" at bounding box center [281, 213] width 12 height 16
click at [299, 336] on rect "Blockly Workspace" at bounding box center [222, 320] width 407 height 319
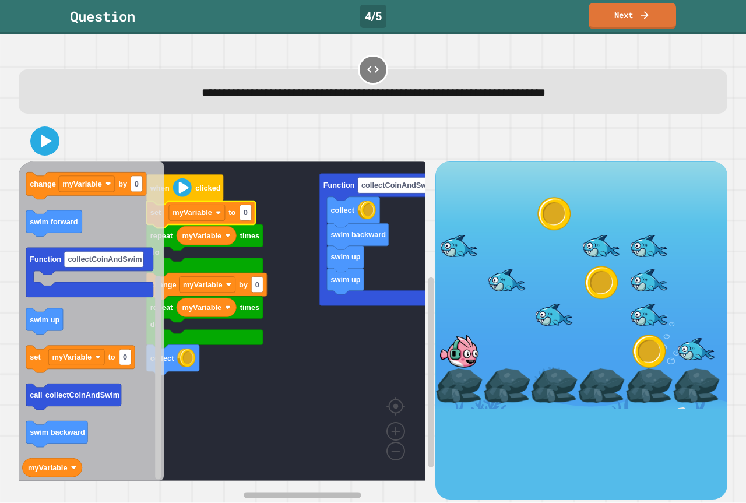
click at [333, 464] on div "swim up swim up swim backward collect Function collectCoinAndSwim when clicked …" at bounding box center [227, 329] width 416 height 337
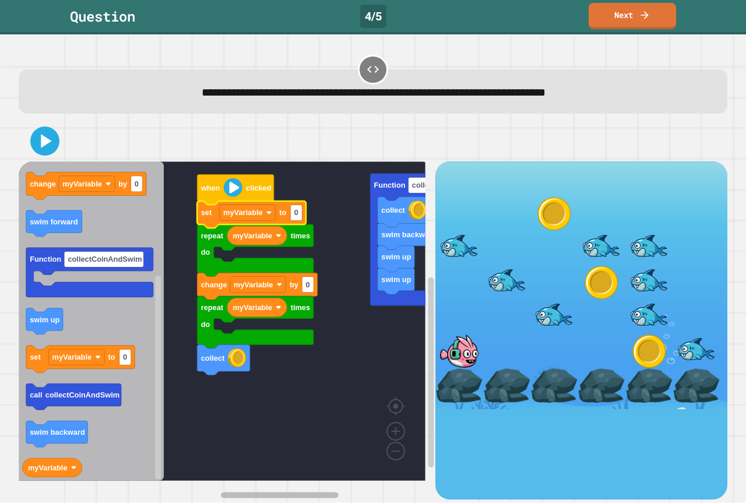
click at [311, 492] on rect "Blockly Workspace" at bounding box center [280, 495] width 118 height 6
click at [301, 213] on rect "Blockly Workspace" at bounding box center [296, 213] width 12 height 16
type input "*"
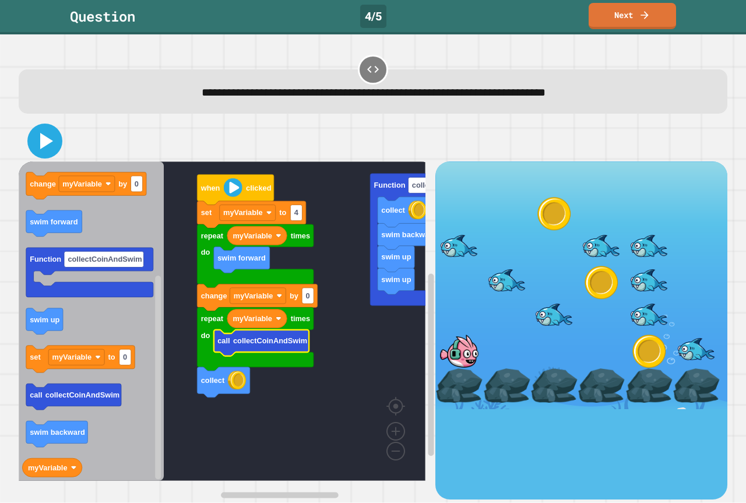
click at [40, 132] on icon at bounding box center [45, 141] width 28 height 28
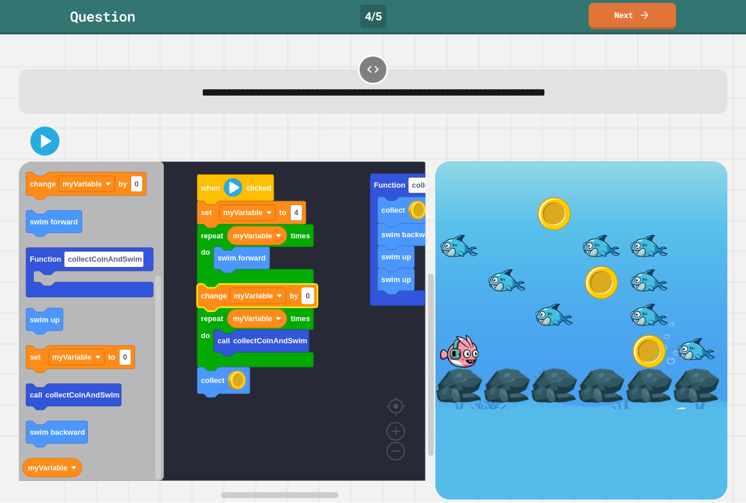
click at [309, 298] on text "0" at bounding box center [307, 295] width 4 height 9
type input "**"
click at [48, 148] on icon at bounding box center [45, 141] width 28 height 28
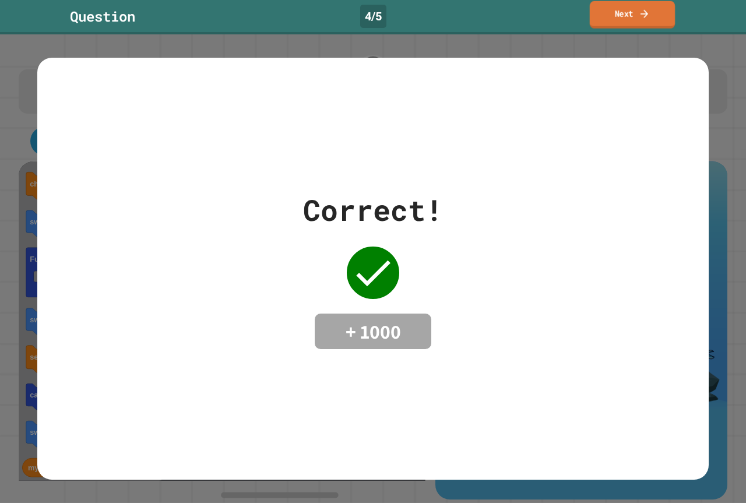
click at [630, 12] on link "Next" at bounding box center [632, 14] width 86 height 27
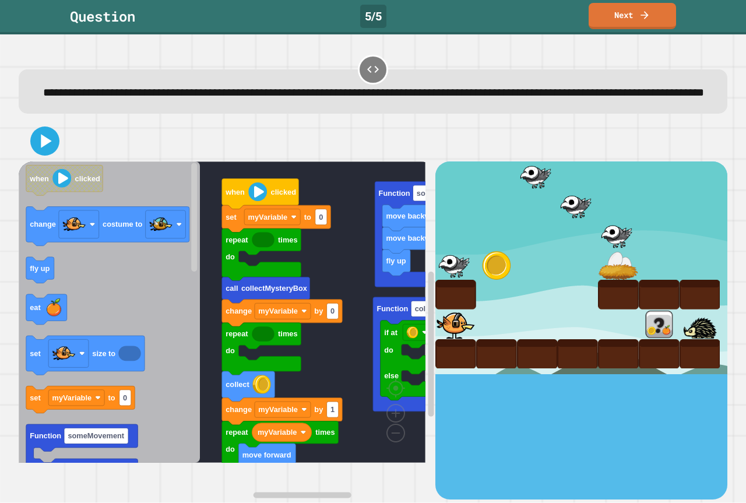
click at [325, 270] on rect "Blockly Workspace" at bounding box center [222, 311] width 407 height 301
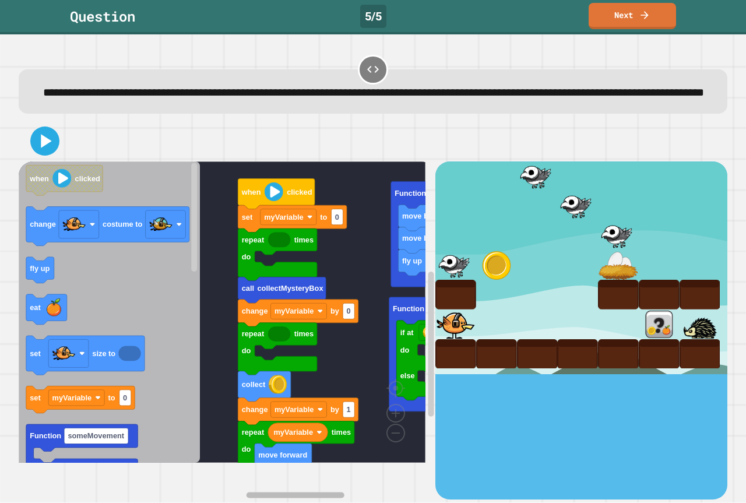
click at [331, 462] on div "myVariable move forward repeat times do change myVariable by 1 collect repeat t…" at bounding box center [227, 329] width 416 height 337
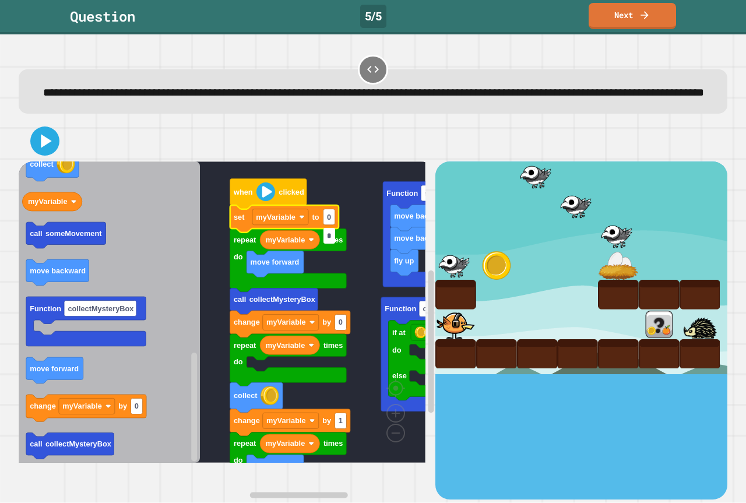
type input "*"
click at [331, 320] on rect "Blockly Workspace" at bounding box center [222, 311] width 407 height 301
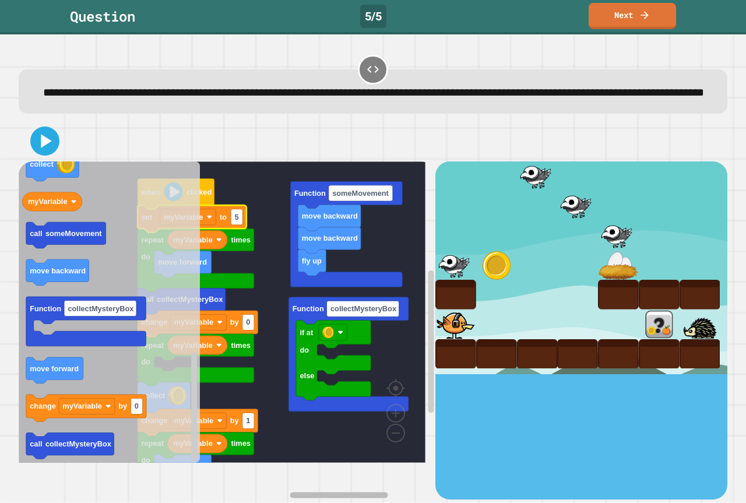
click at [339, 492] on rect "Blockly Workspace" at bounding box center [338, 495] width 98 height 6
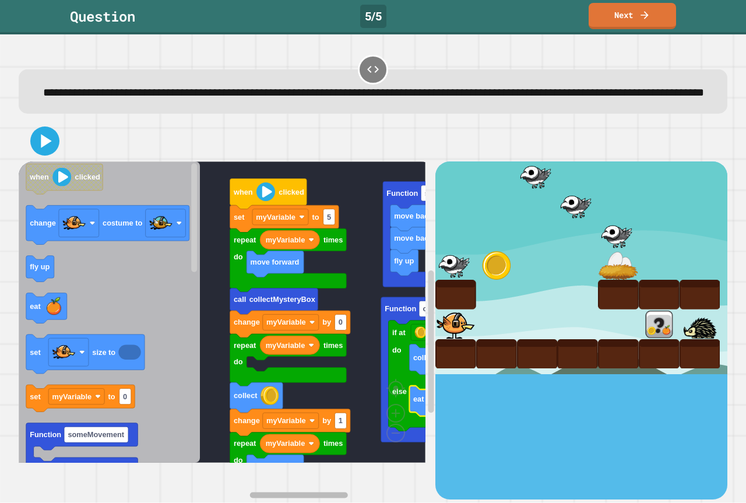
click at [330, 492] on rect "Blockly Workspace" at bounding box center [298, 495] width 98 height 6
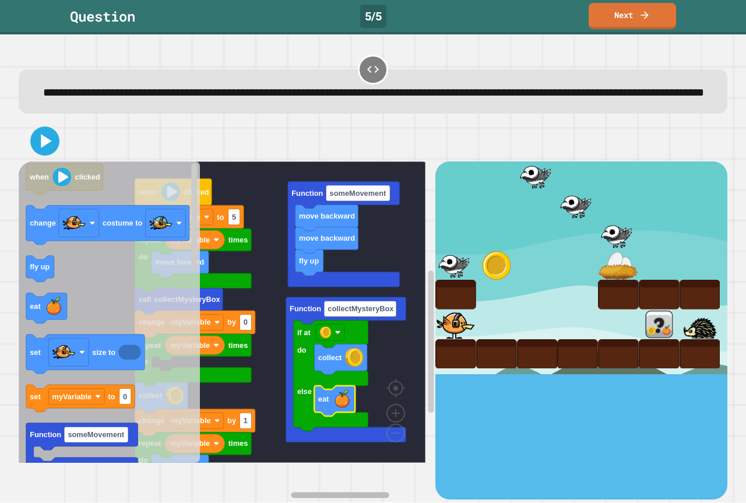
click at [366, 492] on rect "Blockly Workspace" at bounding box center [340, 495] width 98 height 6
type input "**"
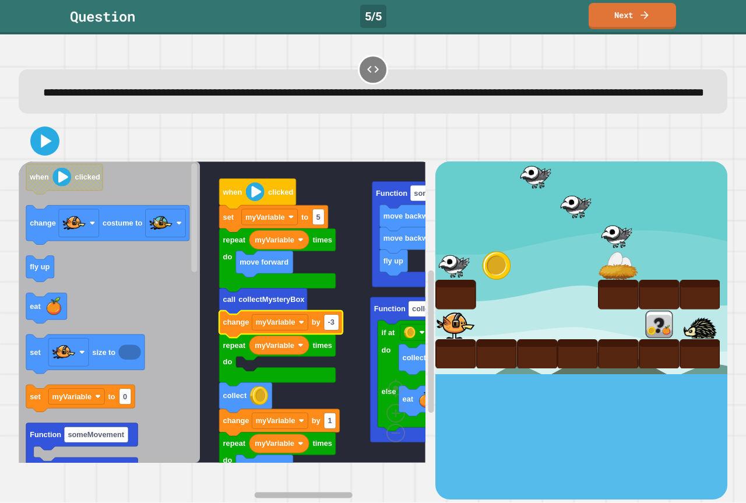
click at [306, 492] on rect "Blockly Workspace" at bounding box center [303, 495] width 98 height 6
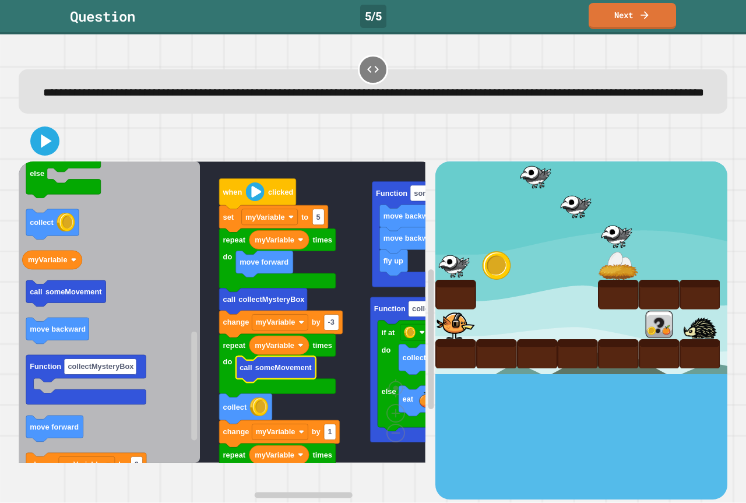
click at [348, 374] on rect "Blockly Workspace" at bounding box center [222, 311] width 407 height 301
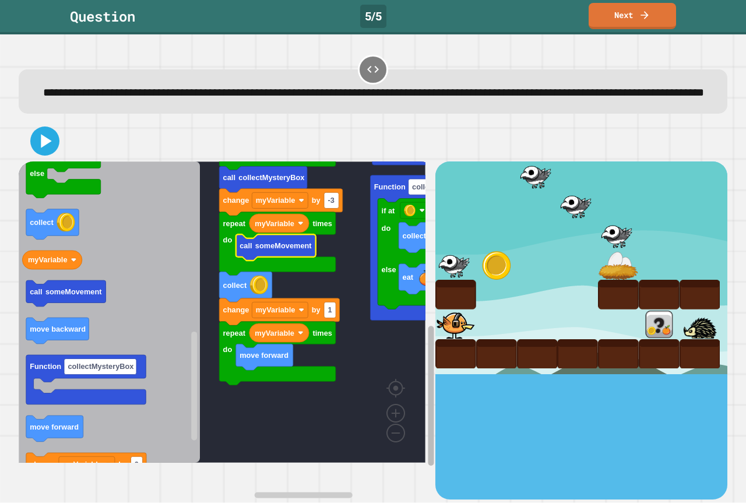
click at [428, 417] on rect "Blockly Workspace" at bounding box center [431, 396] width 6 height 140
click at [36, 153] on icon at bounding box center [45, 141] width 28 height 28
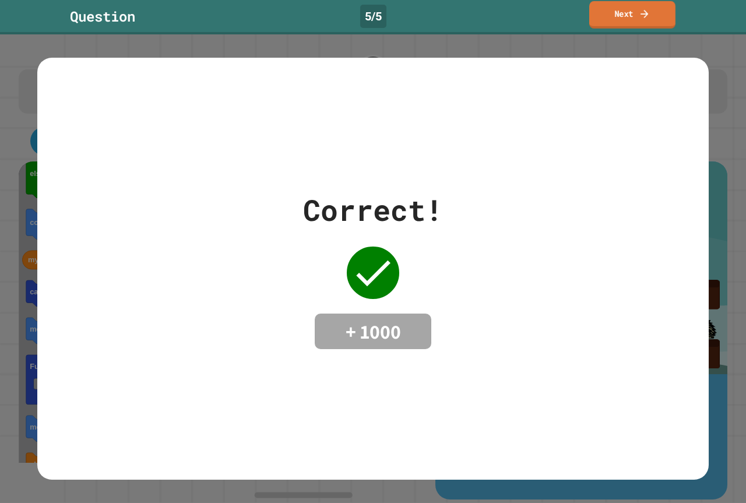
click at [656, 15] on link "Next" at bounding box center [632, 14] width 86 height 27
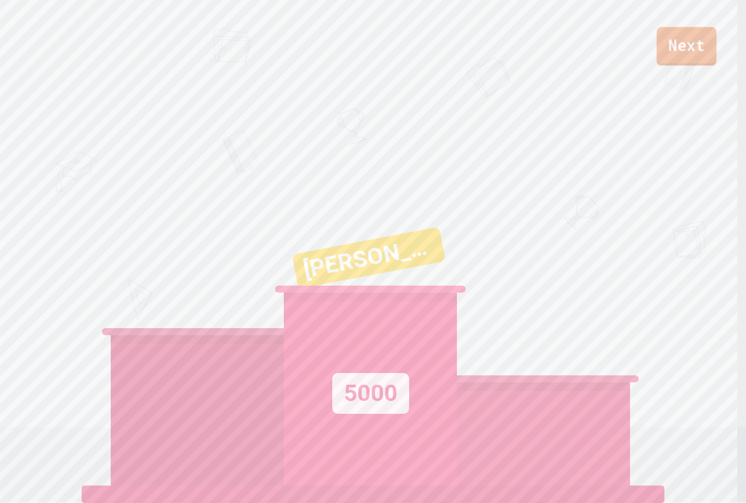
click at [701, 55] on link "Next" at bounding box center [686, 46] width 60 height 38
